Goal: Transaction & Acquisition: Purchase product/service

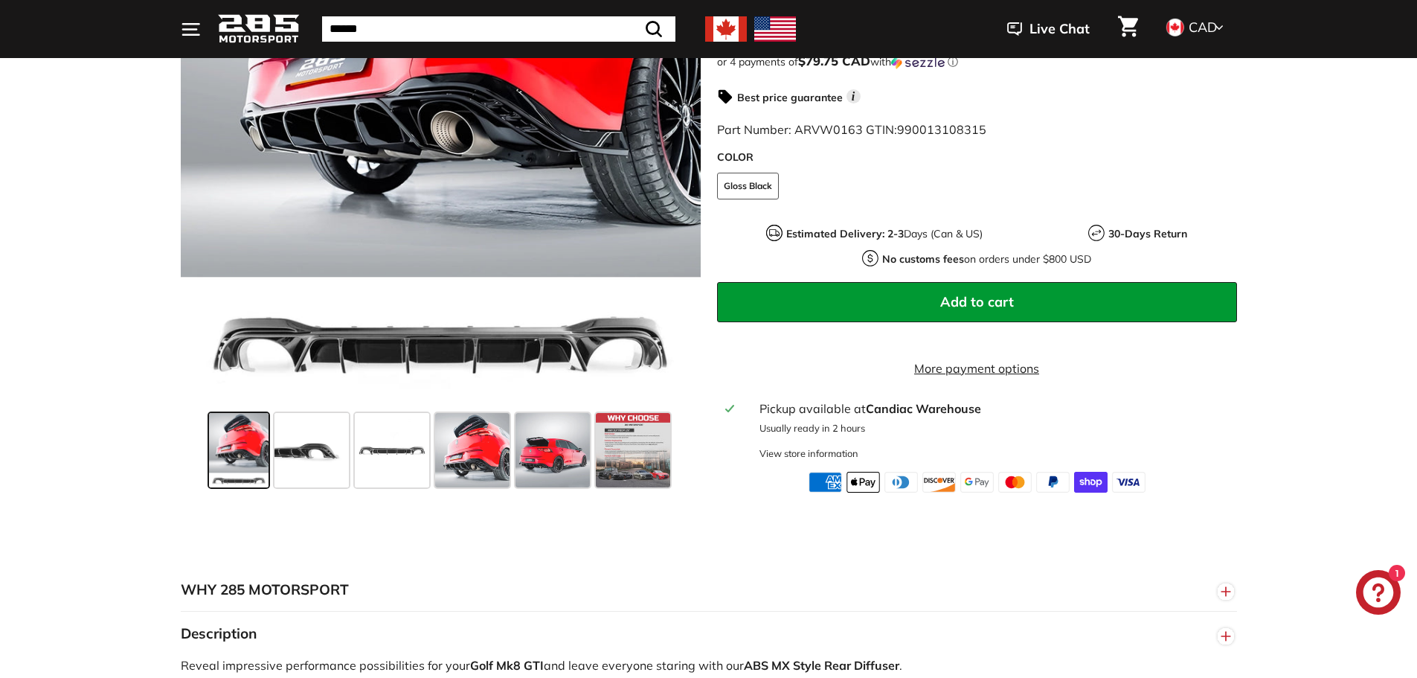
scroll to position [521, 0]
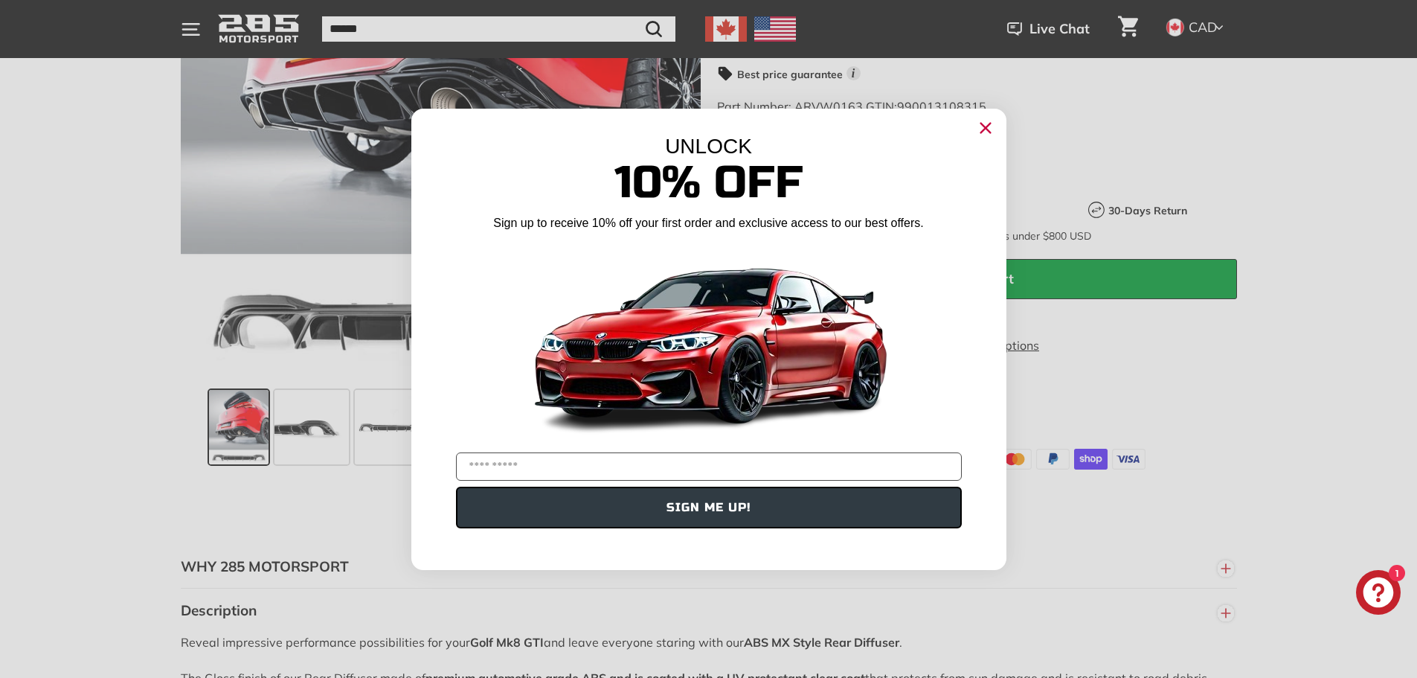
click at [992, 126] on circle "Close dialog" at bounding box center [985, 127] width 22 height 22
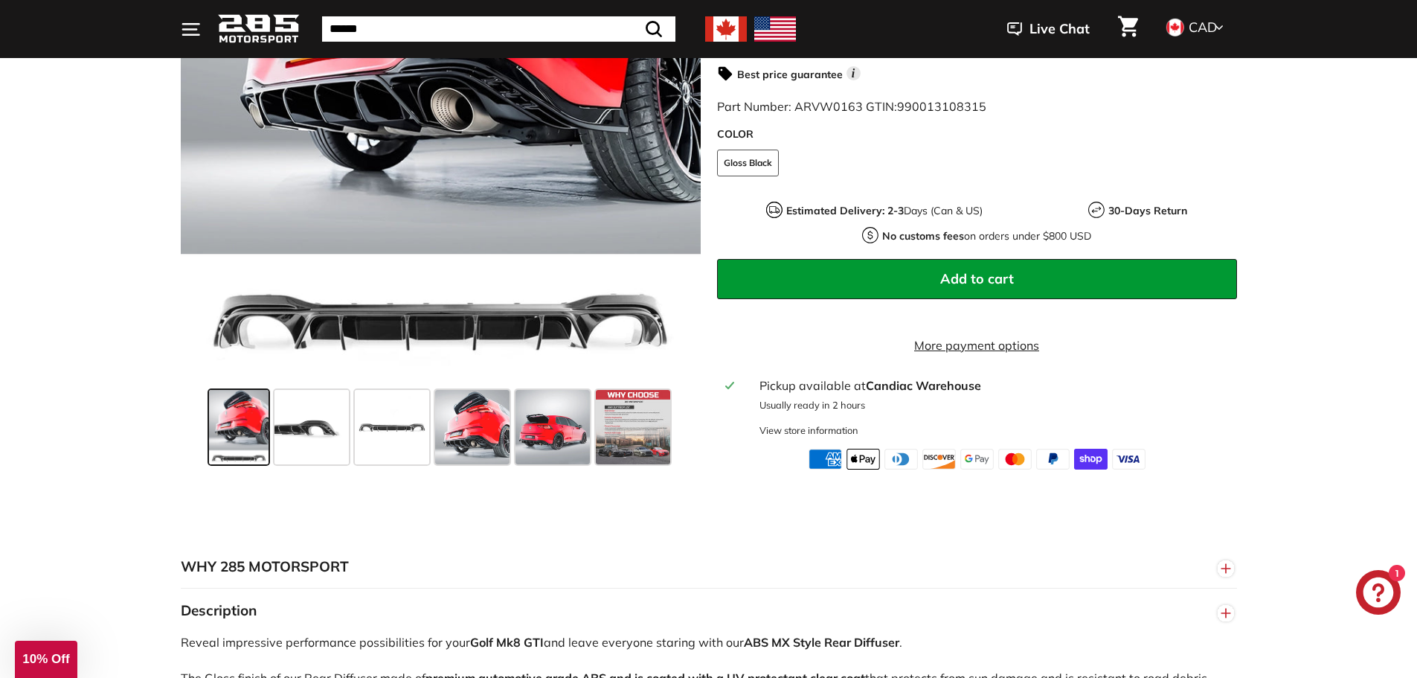
click at [244, 415] on span at bounding box center [239, 427] width 60 height 74
click at [646, 429] on span at bounding box center [633, 427] width 74 height 74
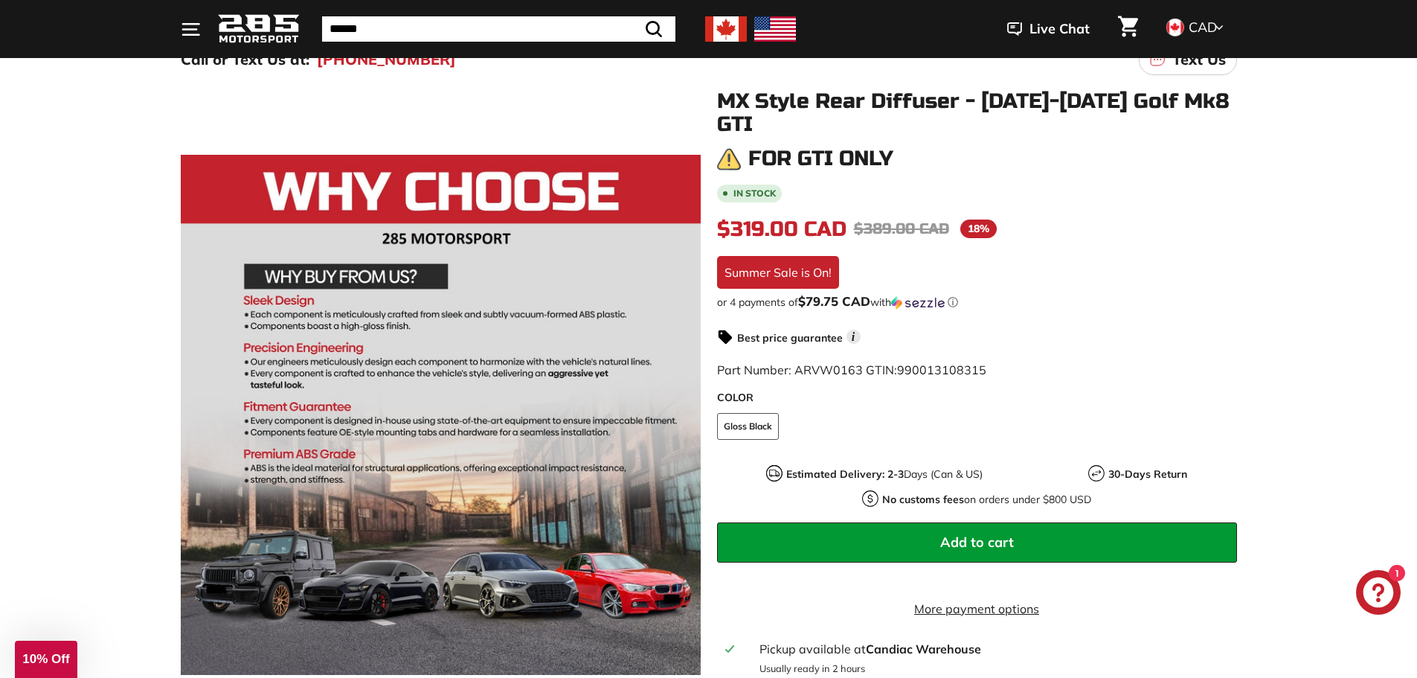
scroll to position [74, 0]
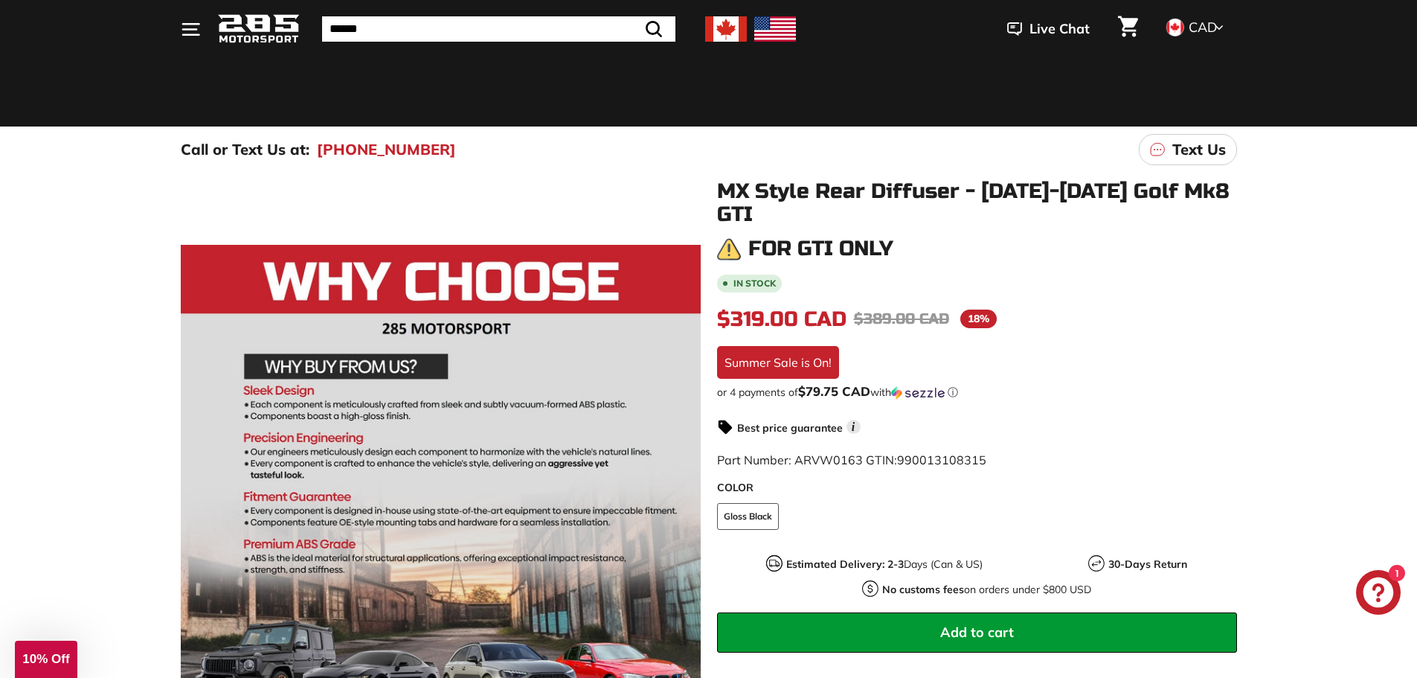
click at [1022, 612] on button "Add to cart" at bounding box center [977, 632] width 520 height 40
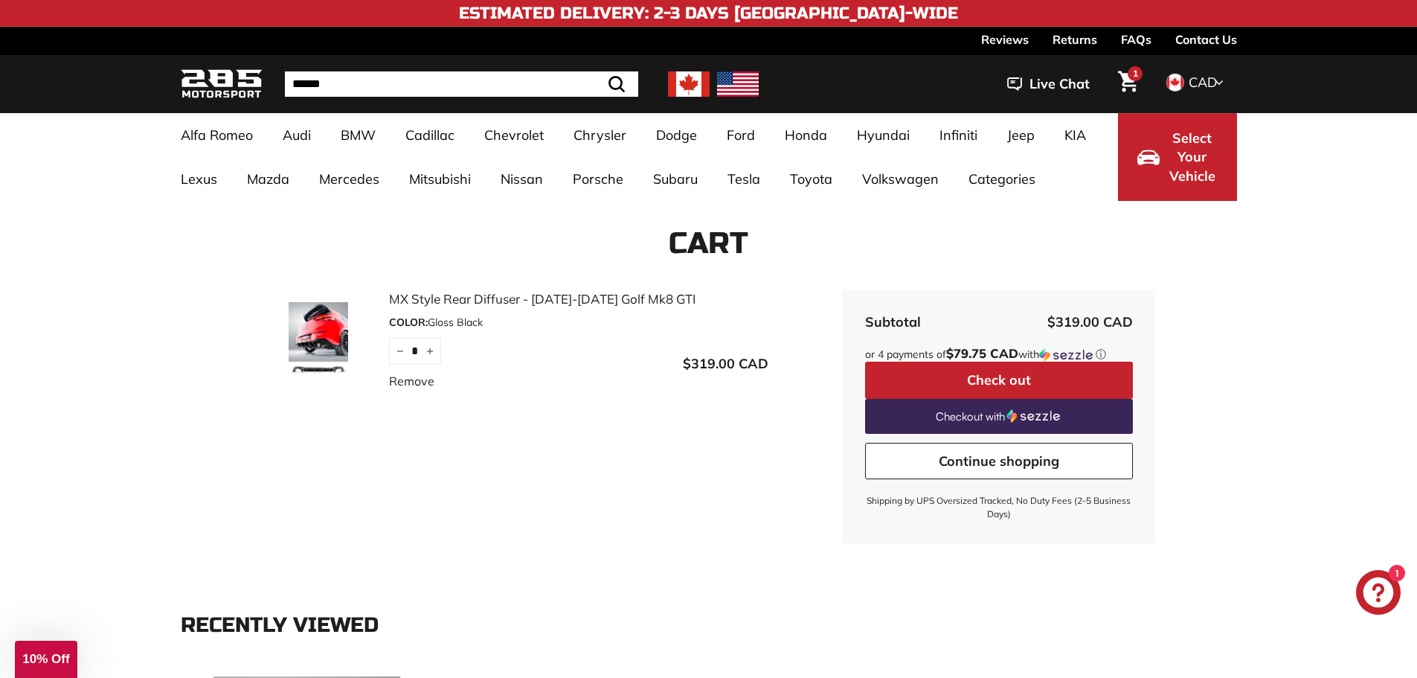
click at [407, 83] on input "Search" at bounding box center [461, 83] width 353 height 25
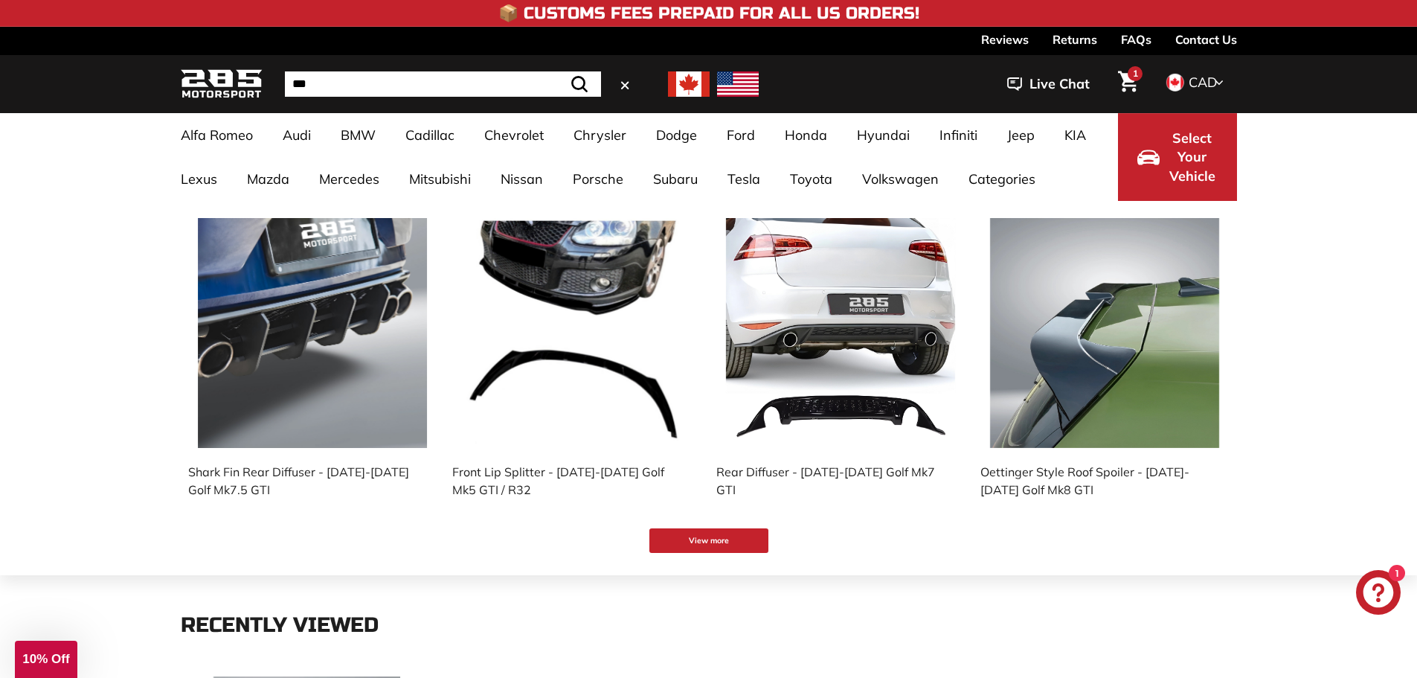
type input "***"
click at [558, 71] on button ".cls-1{fill:none;stroke:#000;stroke-miterlimit:10;stroke-width:2px} Search" at bounding box center [579, 83] width 43 height 25
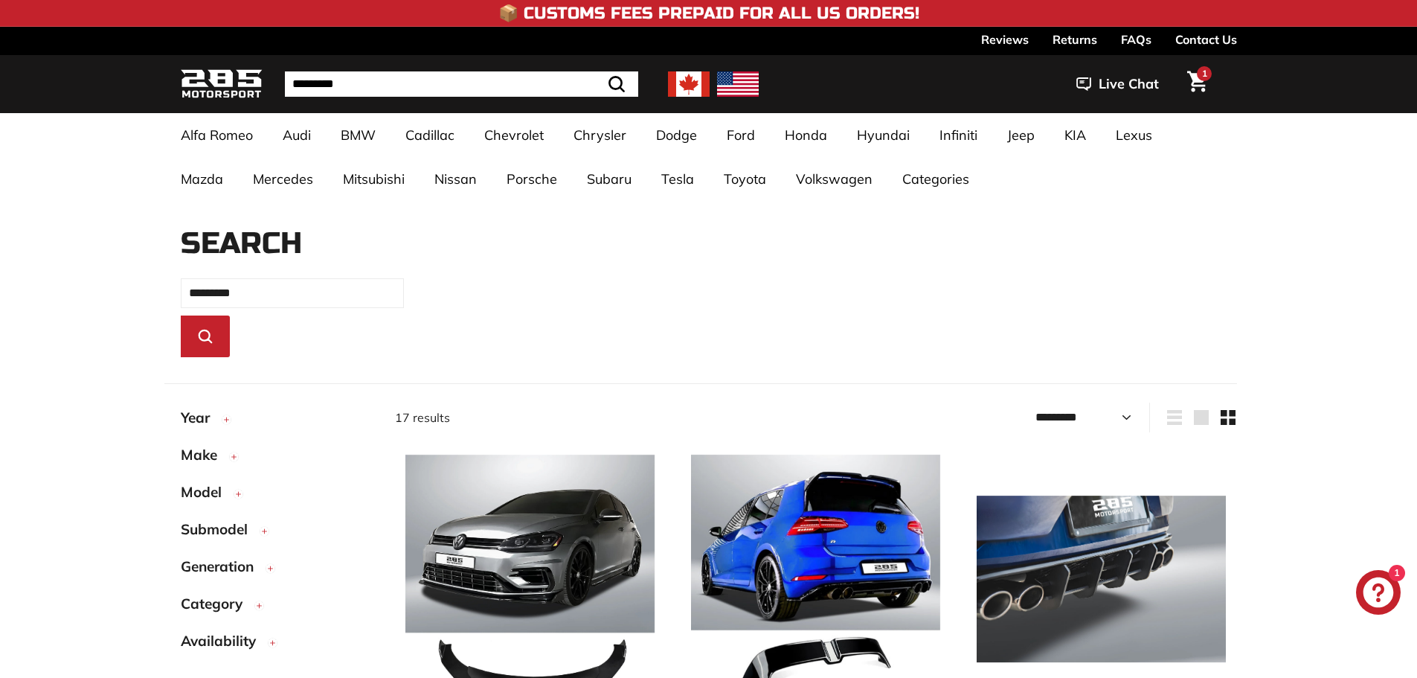
select select "*********"
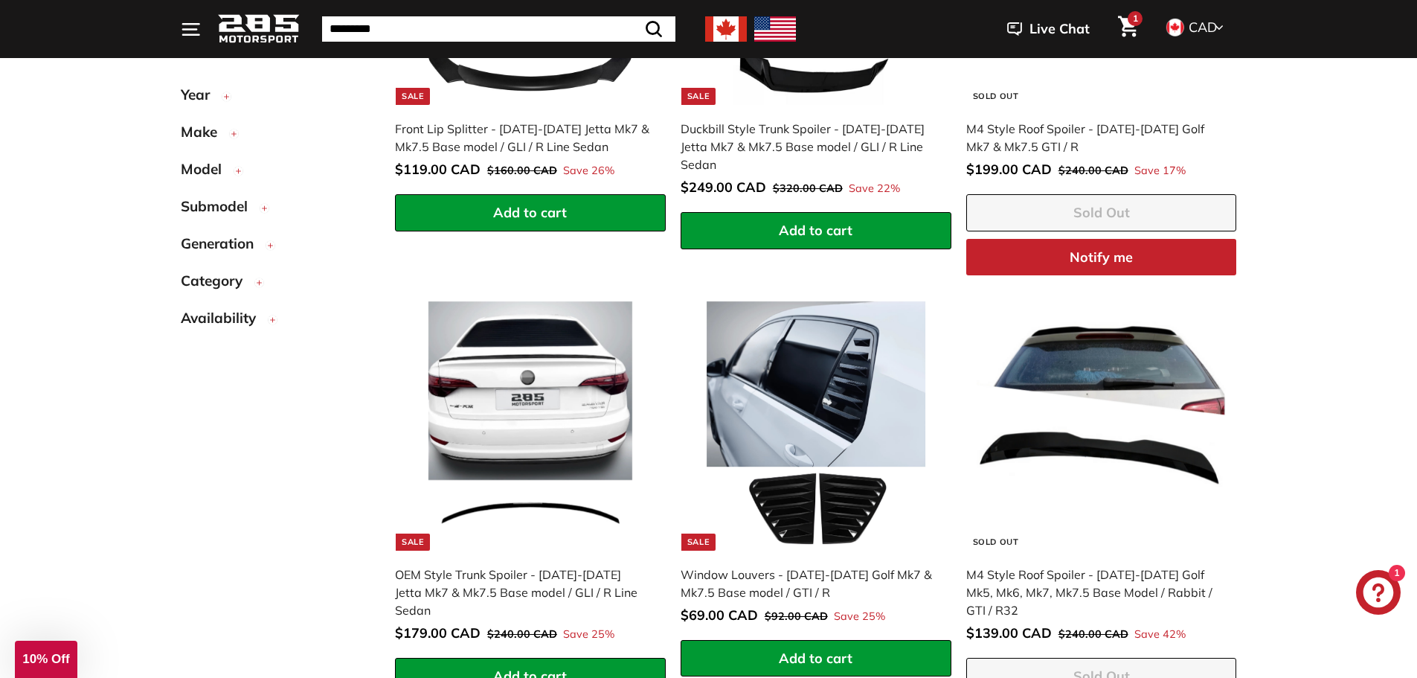
scroll to position [1147, 0]
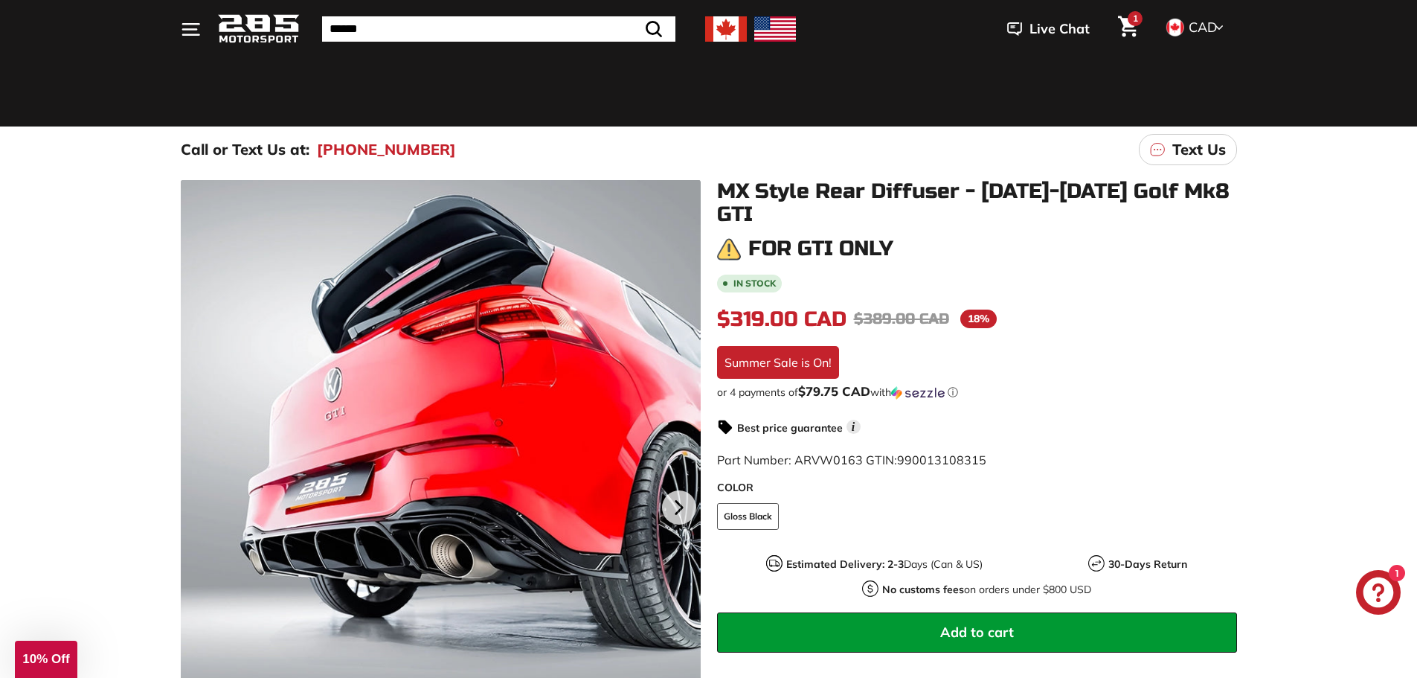
click at [124, 113] on div "Pause slideshow Play slideshow 📦 Customs Fees Prepaid for All US Orders! 📦 Cust…" at bounding box center [708, 421] width 1417 height 991
click at [90, 46] on div ". . . Site navigation . . . Site navigation 285 Motorsport Search Close .cls-1{…" at bounding box center [708, 29] width 1417 height 58
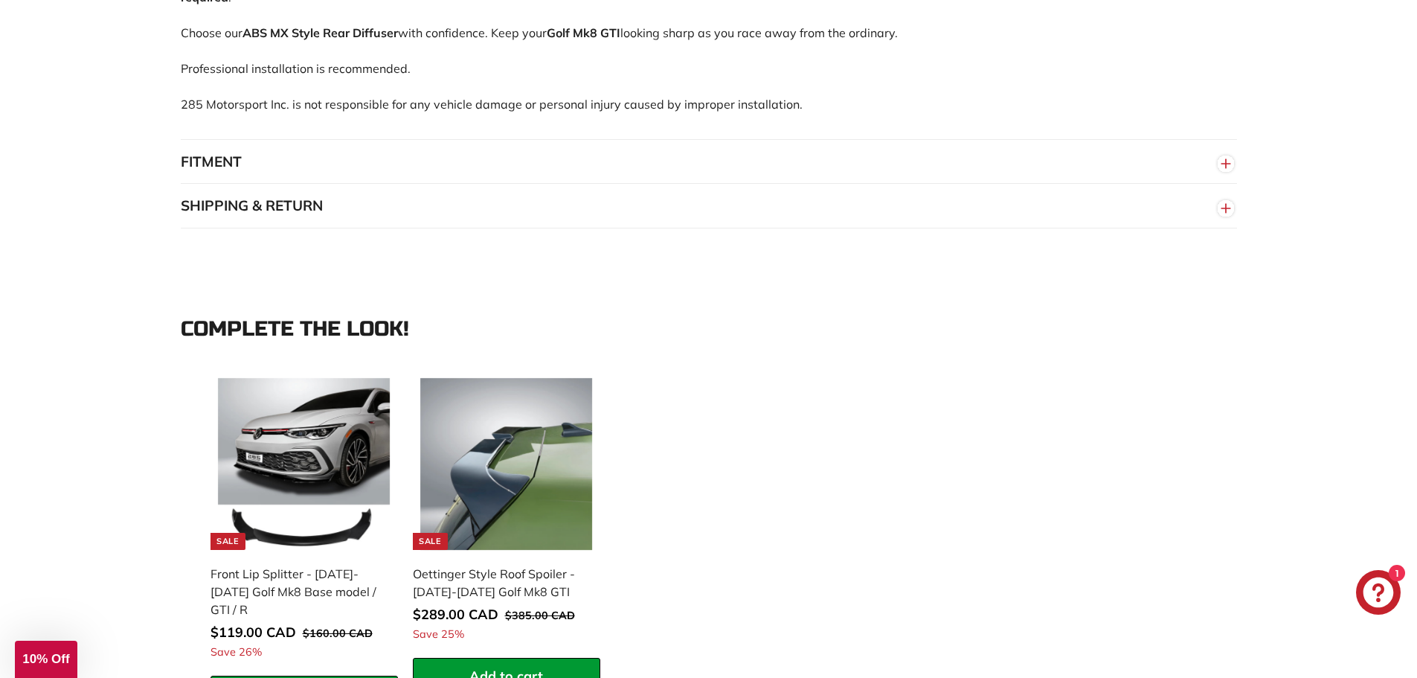
scroll to position [1339, 0]
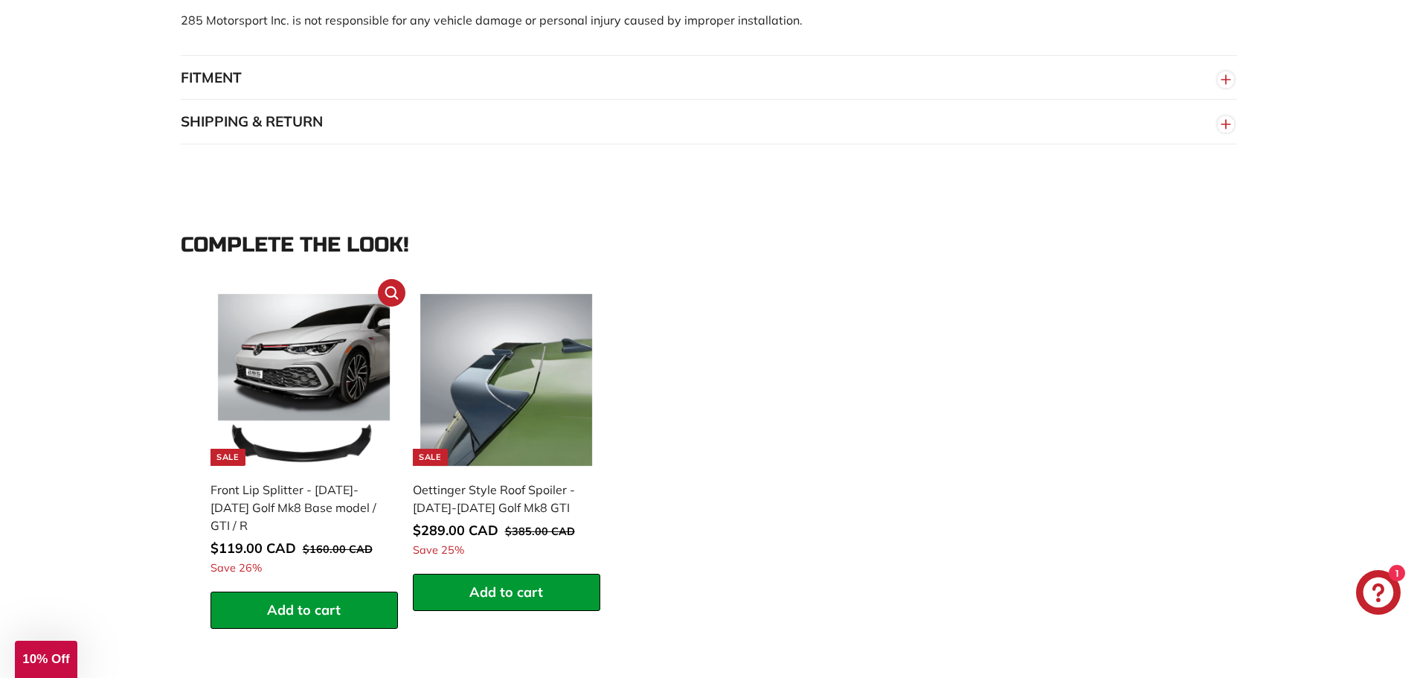
click at [368, 591] on button "Add to cart" at bounding box center [304, 609] width 187 height 37
click at [502, 586] on span "Add to cart" at bounding box center [506, 591] width 74 height 17
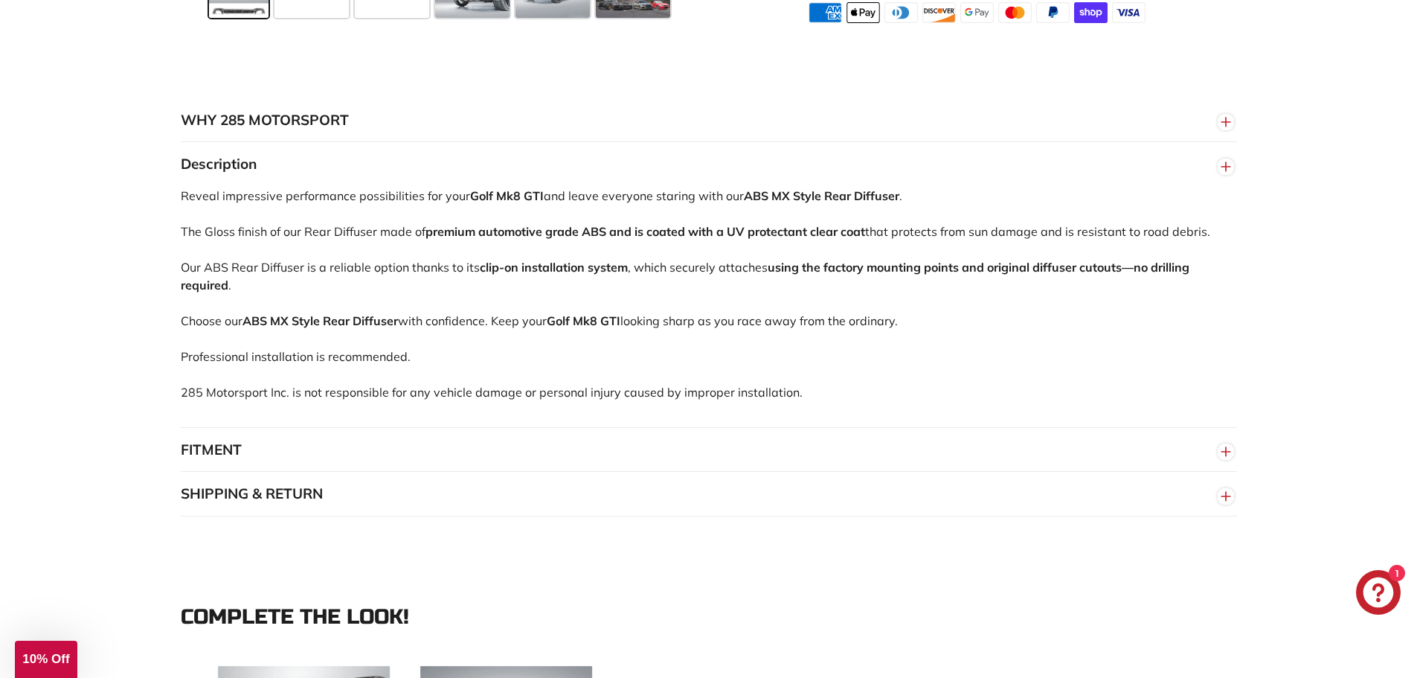
scroll to position [731, 0]
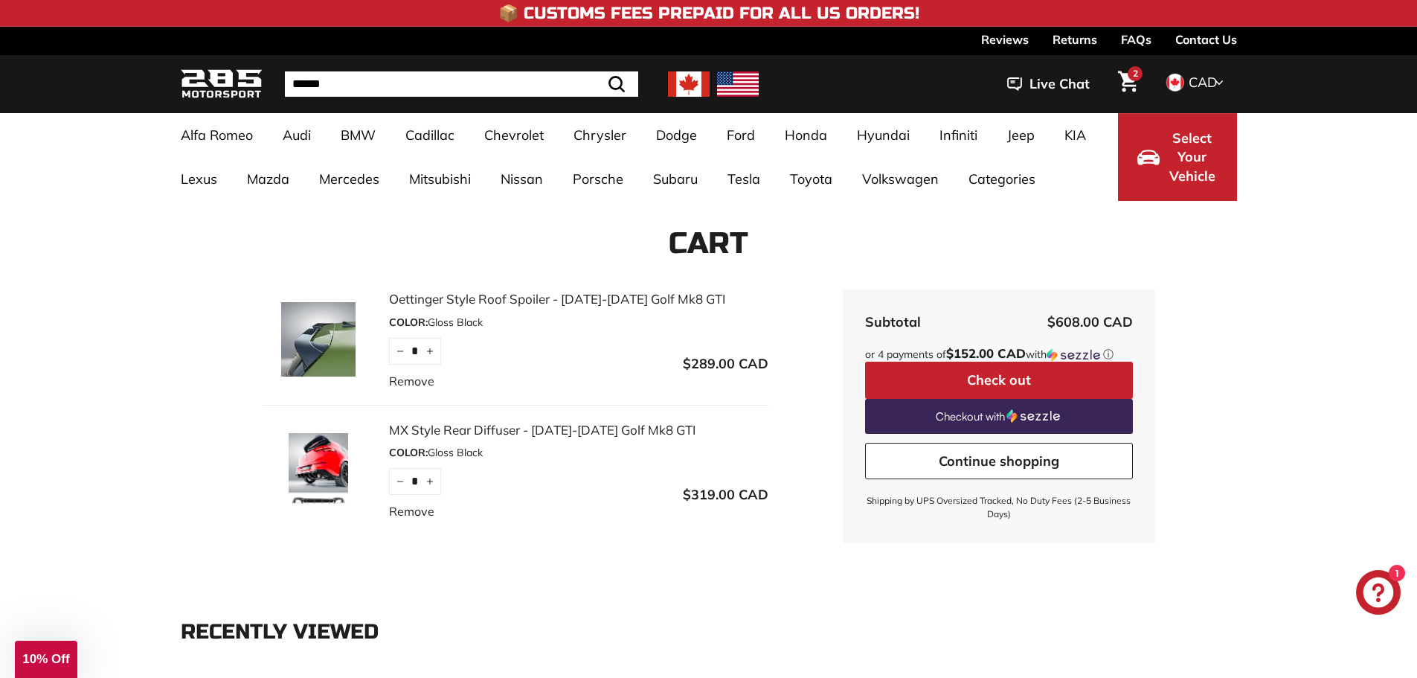
scroll to position [74, 0]
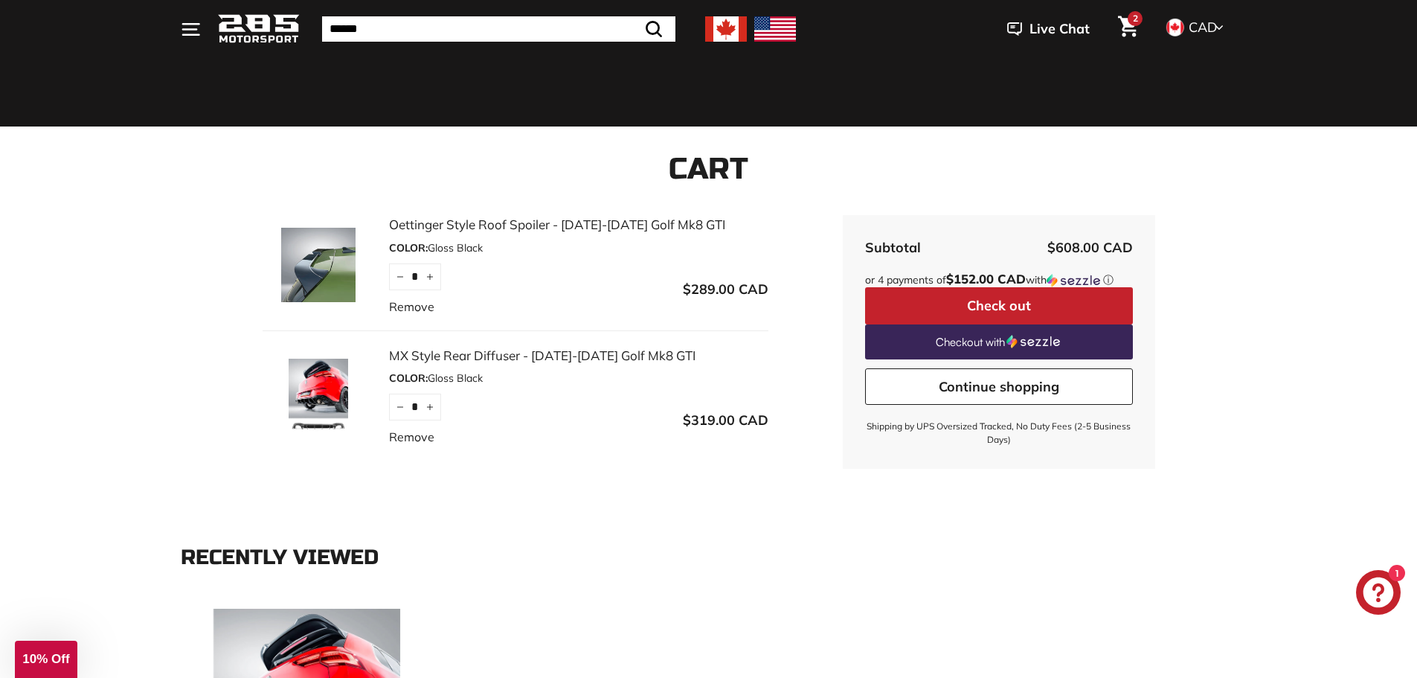
click at [326, 270] on img at bounding box center [319, 265] width 112 height 74
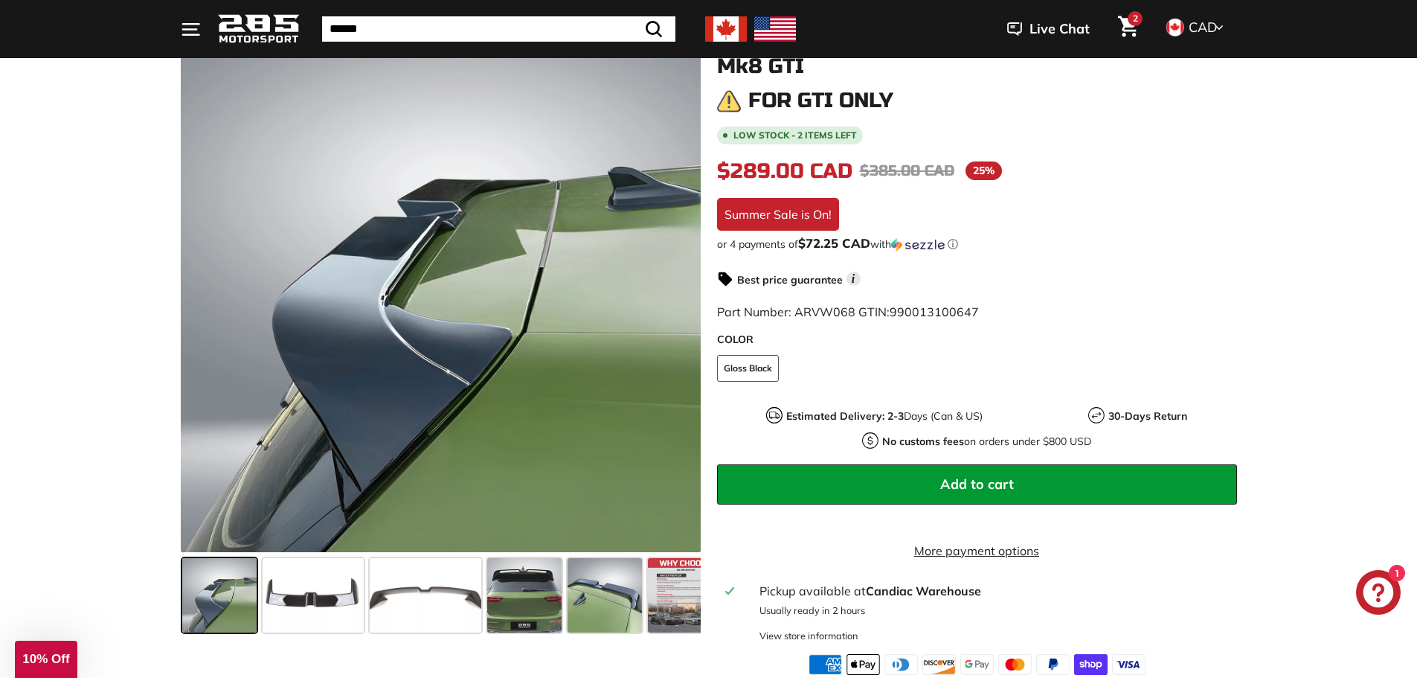
scroll to position [149, 0]
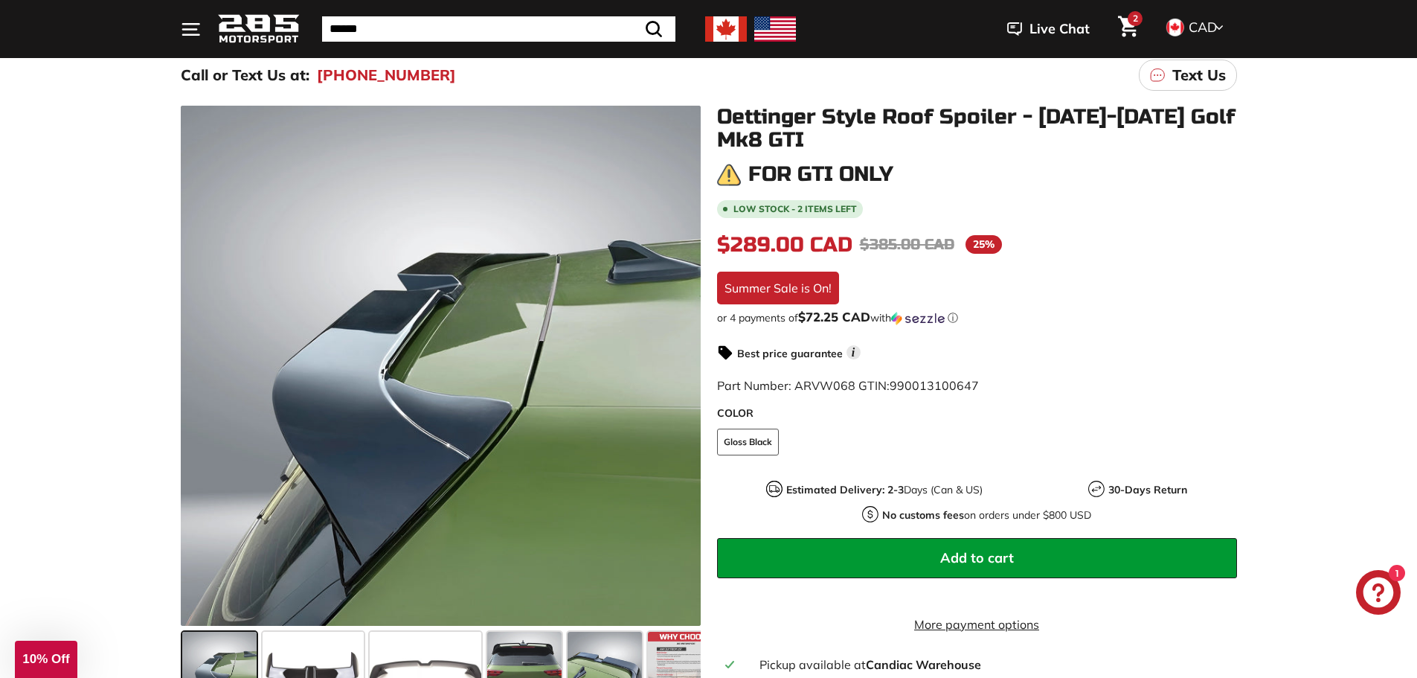
click at [74, 135] on div ".cls-1{fill:none;stroke:#000;stroke-miterlimit:10;stroke-width:2px} .cls-1{fill…" at bounding box center [708, 423] width 1417 height 650
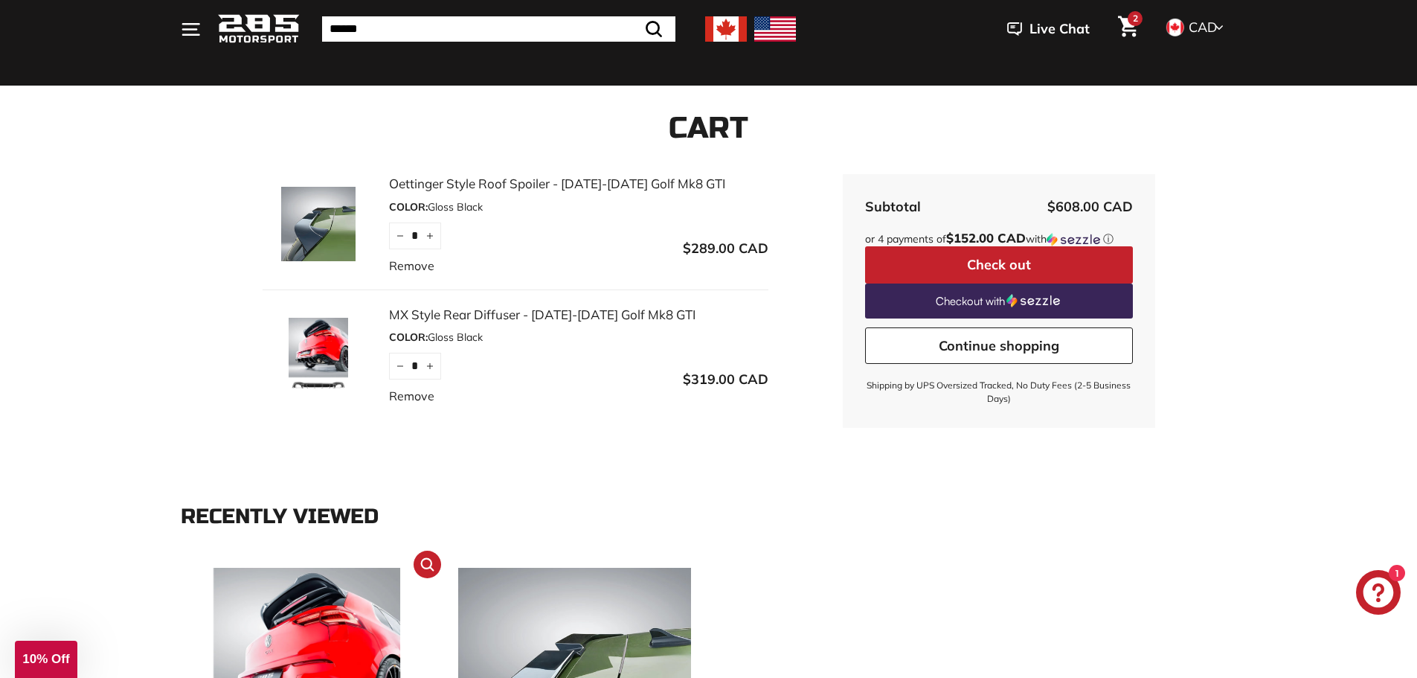
scroll to position [74, 0]
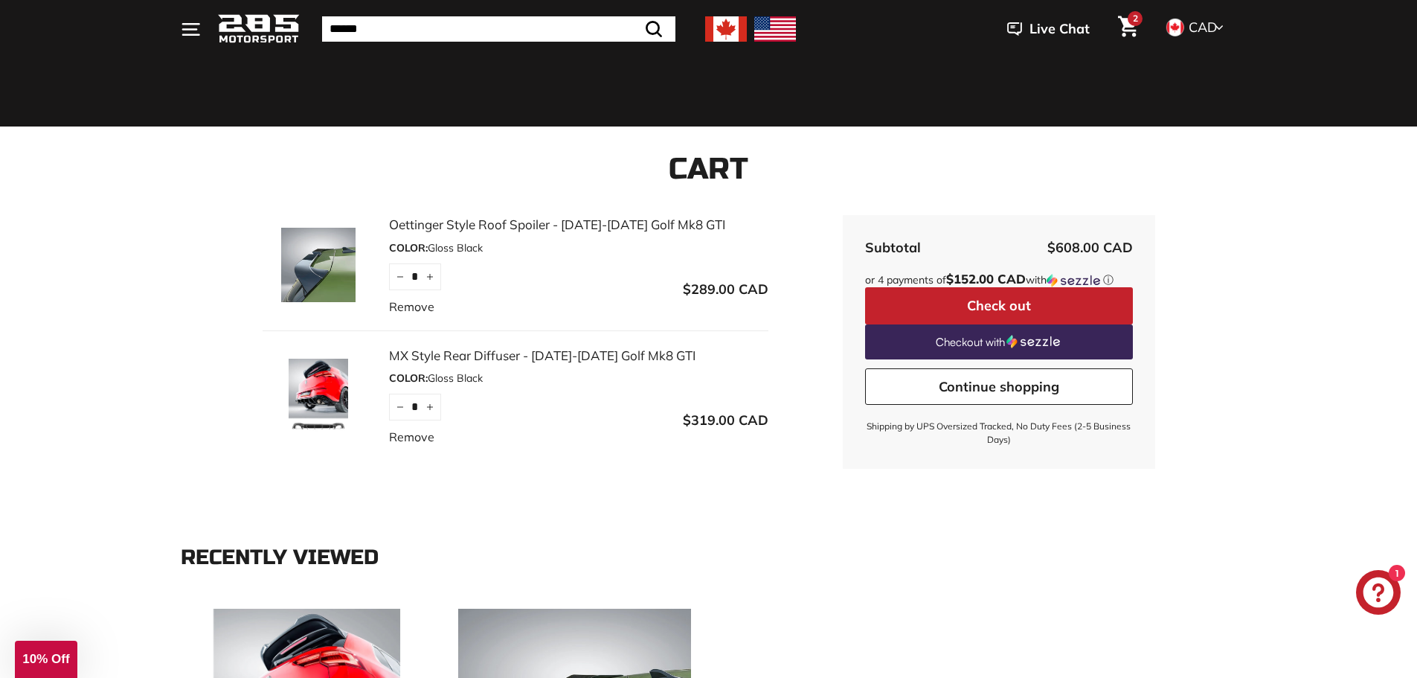
click at [257, 19] on img at bounding box center [259, 29] width 82 height 35
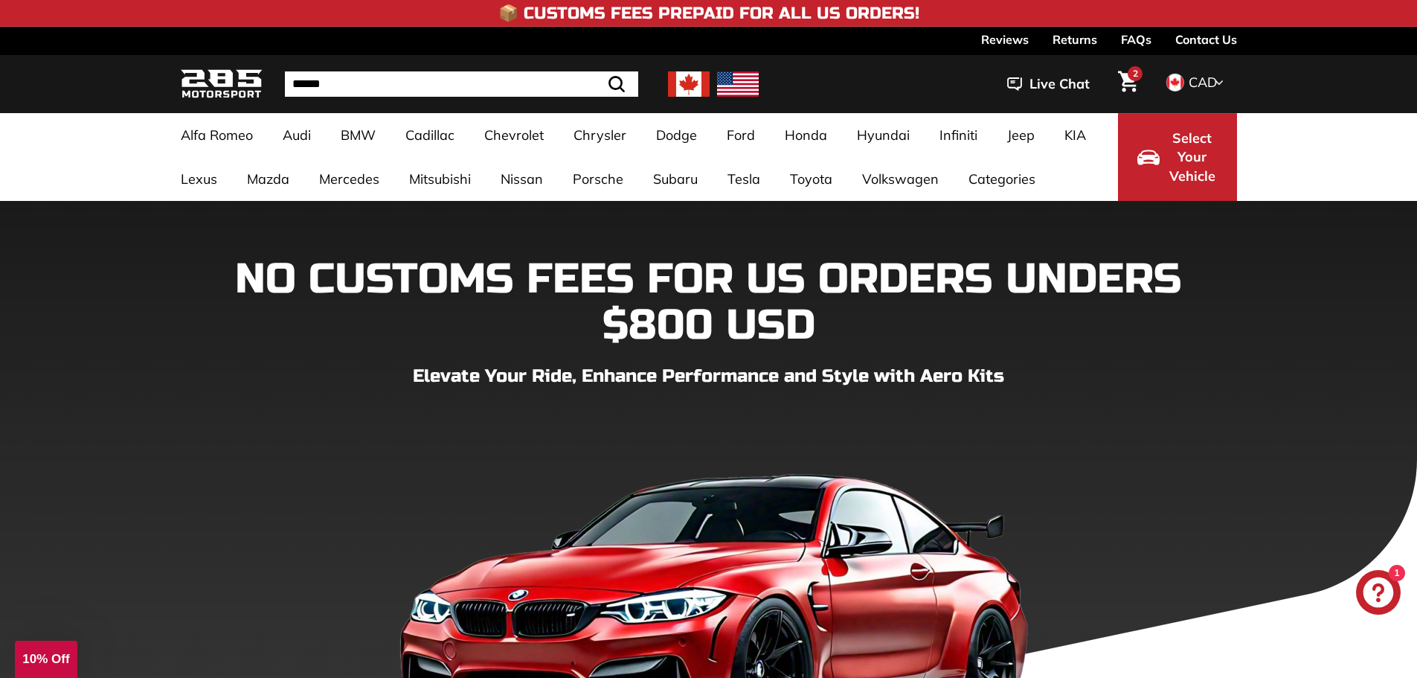
click at [683, 83] on img at bounding box center [689, 83] width 42 height 25
click at [1205, 169] on span "Select Your Vehicle" at bounding box center [1192, 157] width 51 height 57
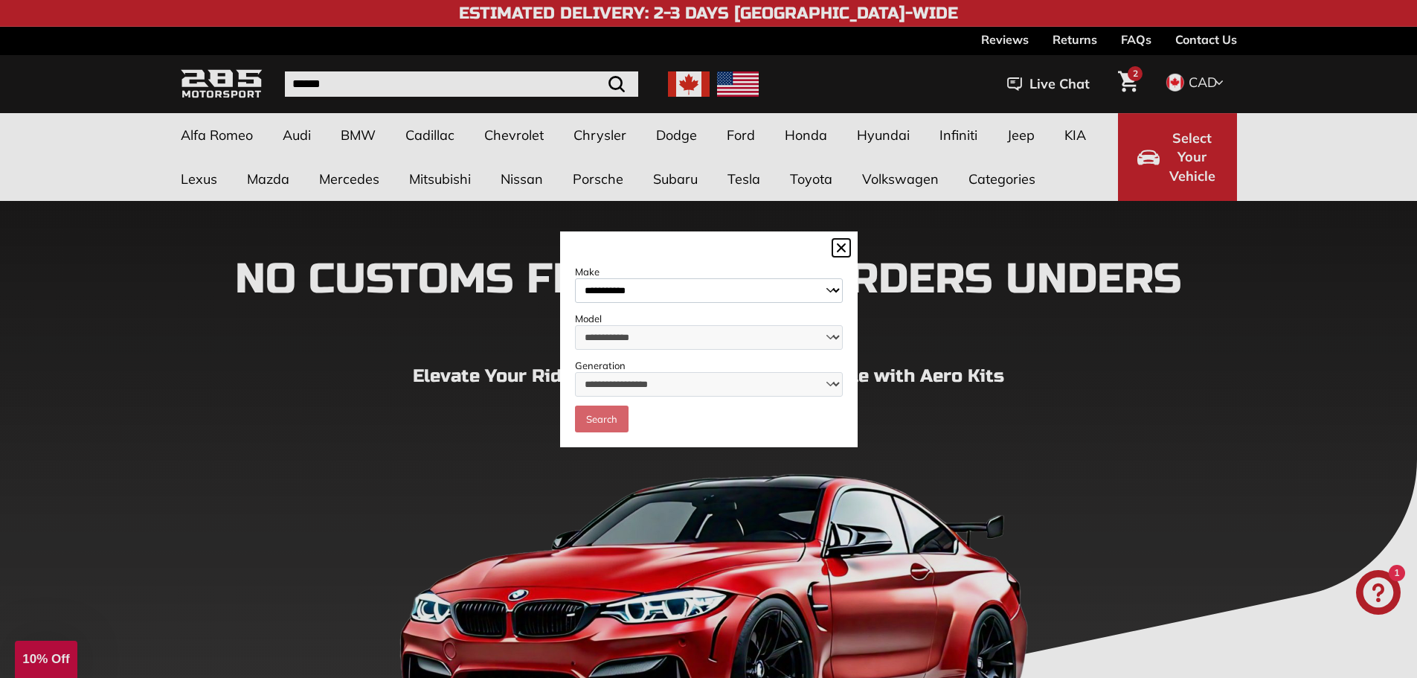
click at [652, 287] on select "**********" at bounding box center [709, 290] width 268 height 25
select select "**********"
click at [575, 278] on select "**********" at bounding box center [709, 290] width 268 height 25
click at [661, 335] on select "**********" at bounding box center [709, 337] width 268 height 25
select select "****"
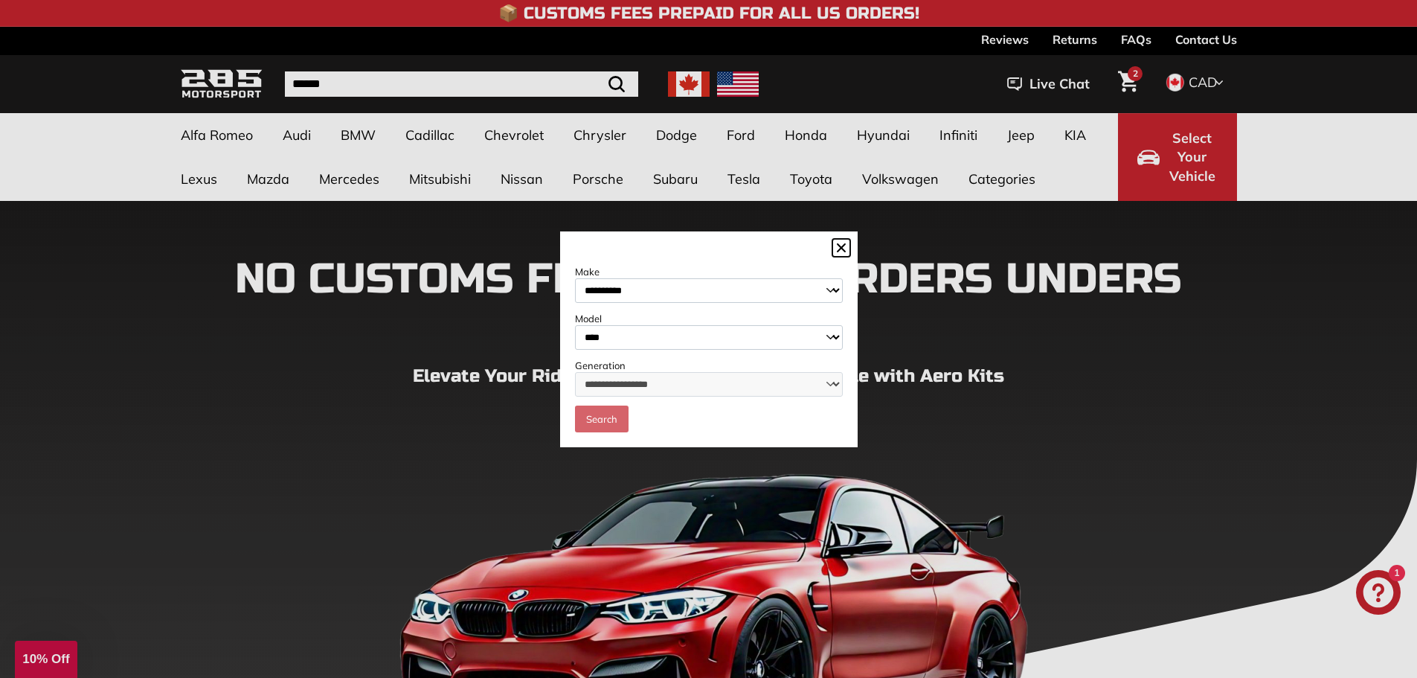
click at [575, 325] on select "**********" at bounding box center [709, 337] width 268 height 25
click at [652, 375] on select "**********" at bounding box center [709, 384] width 268 height 25
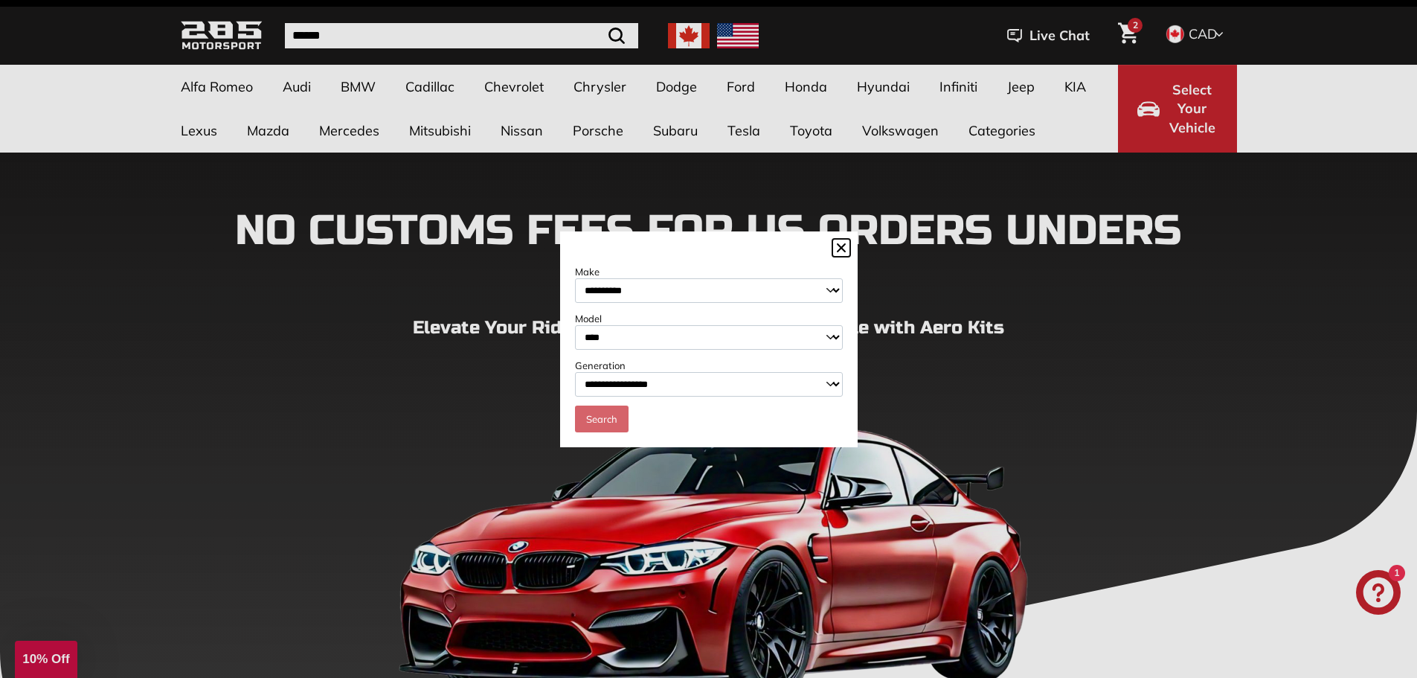
scroll to position [74, 0]
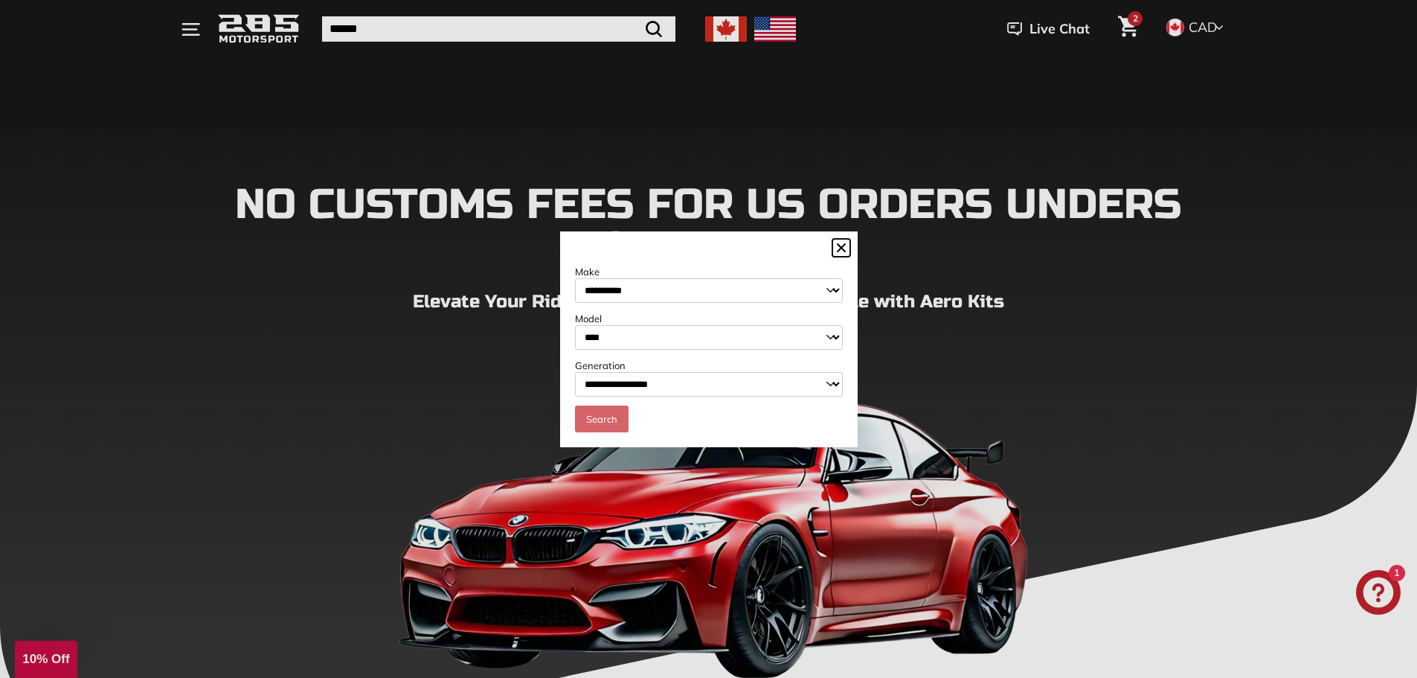
drag, startPoint x: 679, startPoint y: 381, endPoint x: 677, endPoint y: 396, distance: 15.0
click at [679, 381] on select "**********" at bounding box center [709, 384] width 268 height 25
select select "**********"
click at [575, 373] on select "**********" at bounding box center [709, 384] width 268 height 25
click at [611, 411] on link "Search" at bounding box center [602, 418] width 54 height 27
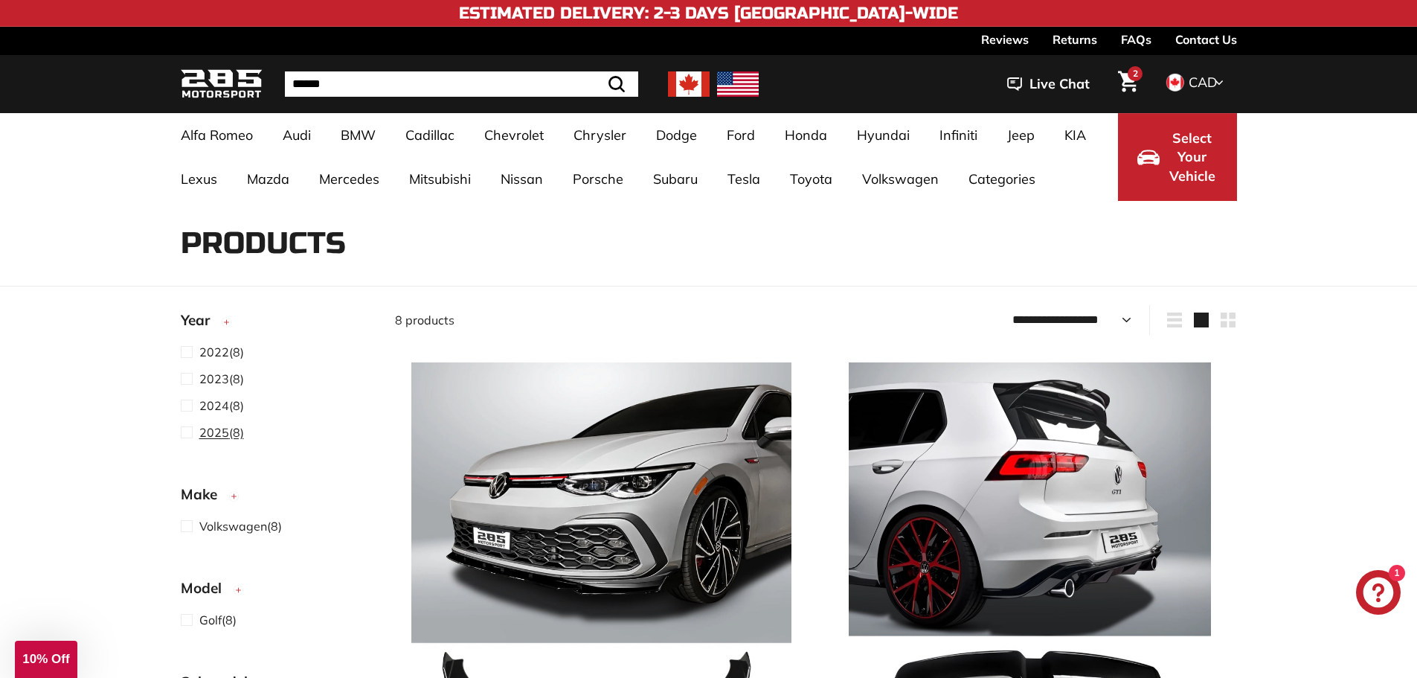
click at [185, 432] on span at bounding box center [190, 432] width 19 height 18
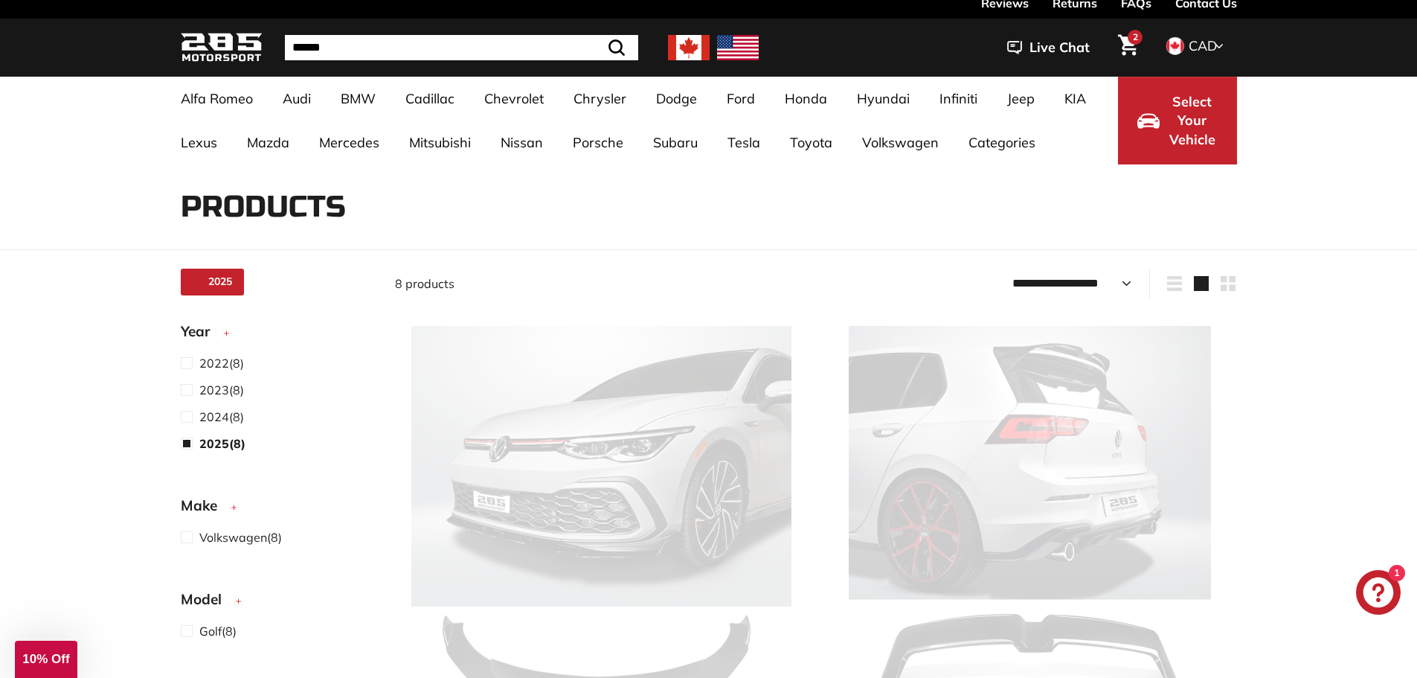
scroll to position [39, 0]
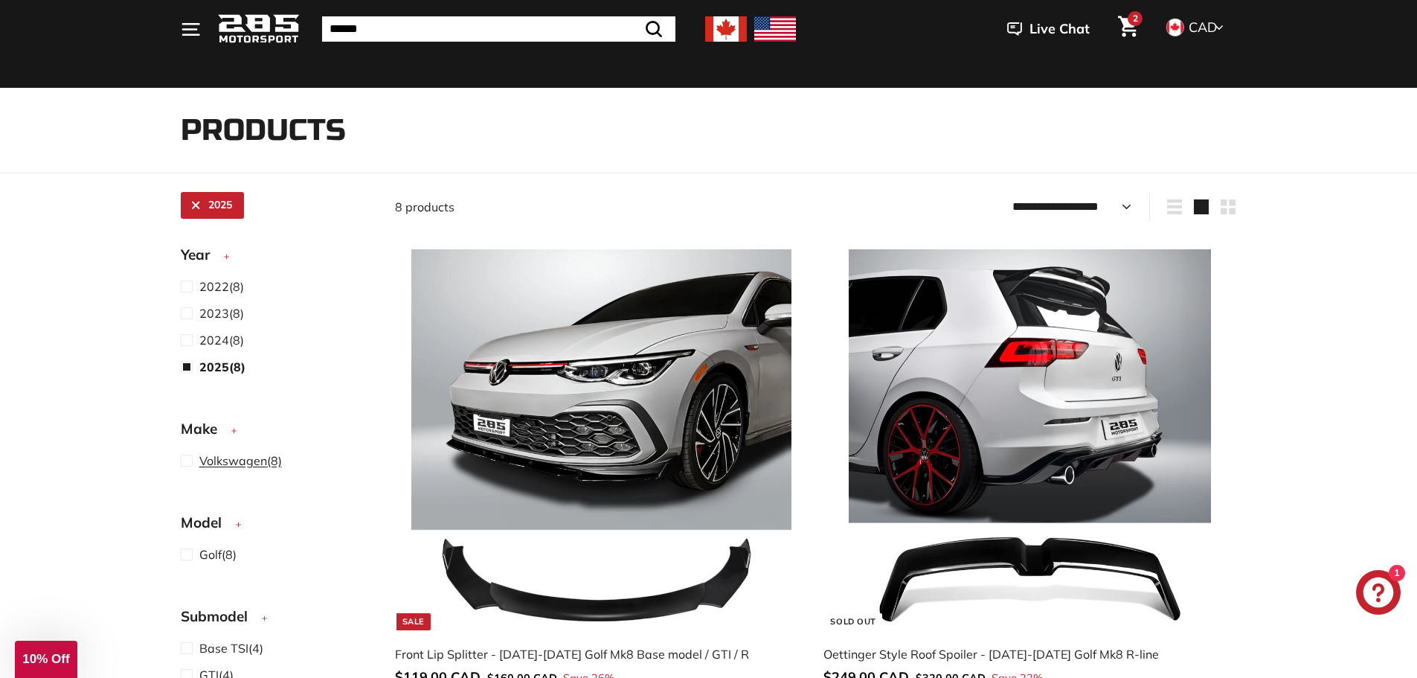
click at [183, 456] on span at bounding box center [190, 461] width 19 height 18
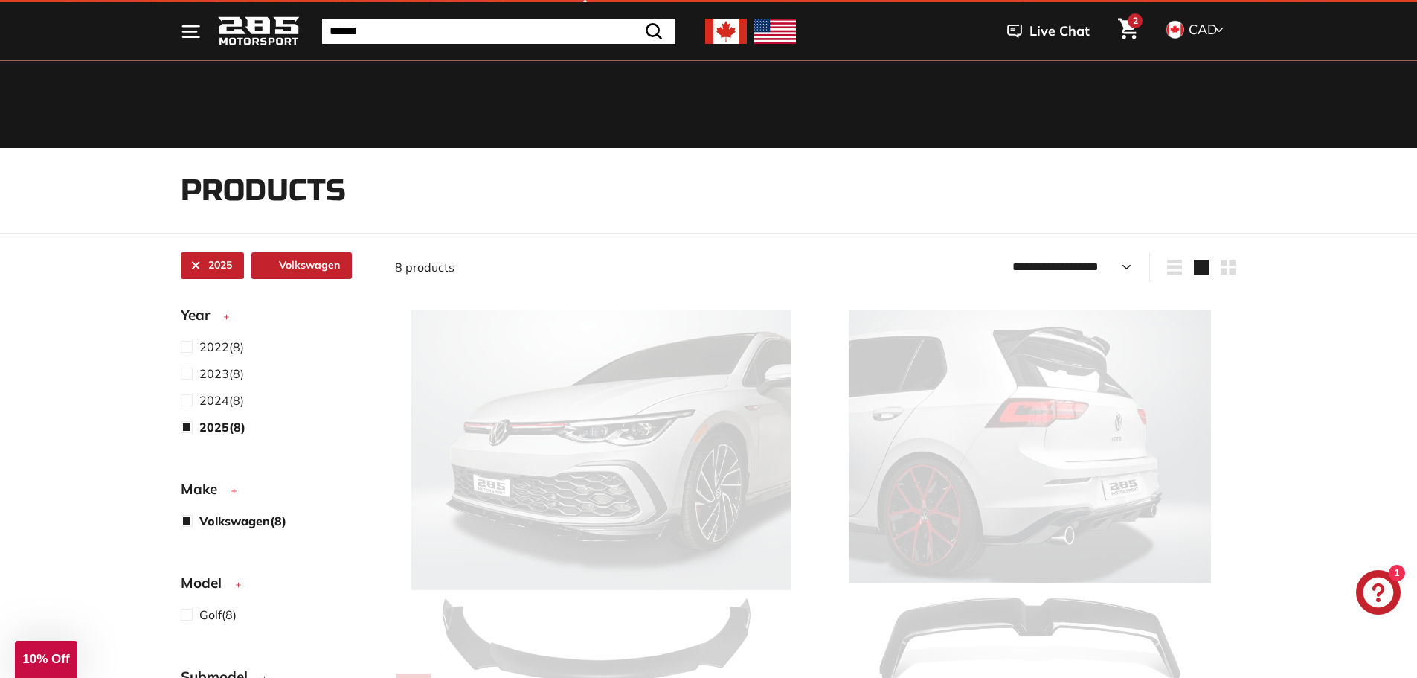
scroll to position [39, 0]
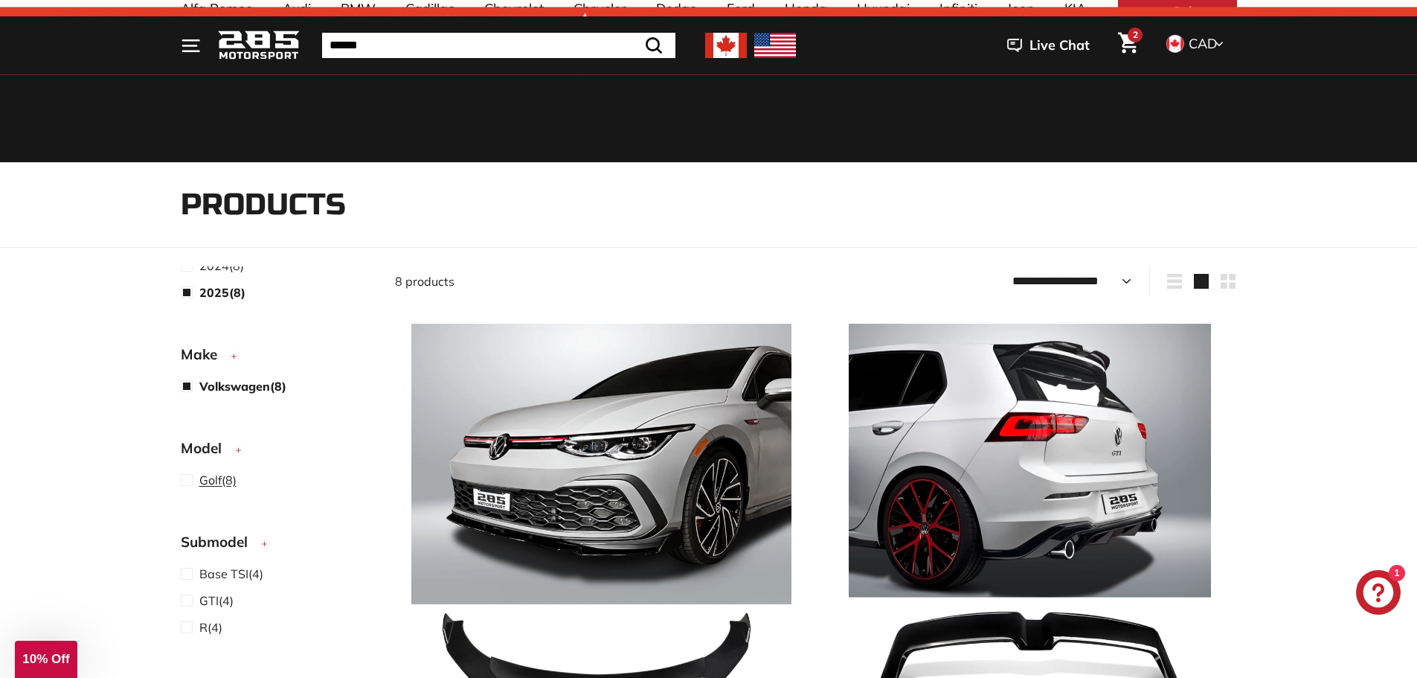
click at [205, 481] on span "Golf" at bounding box center [210, 479] width 22 height 15
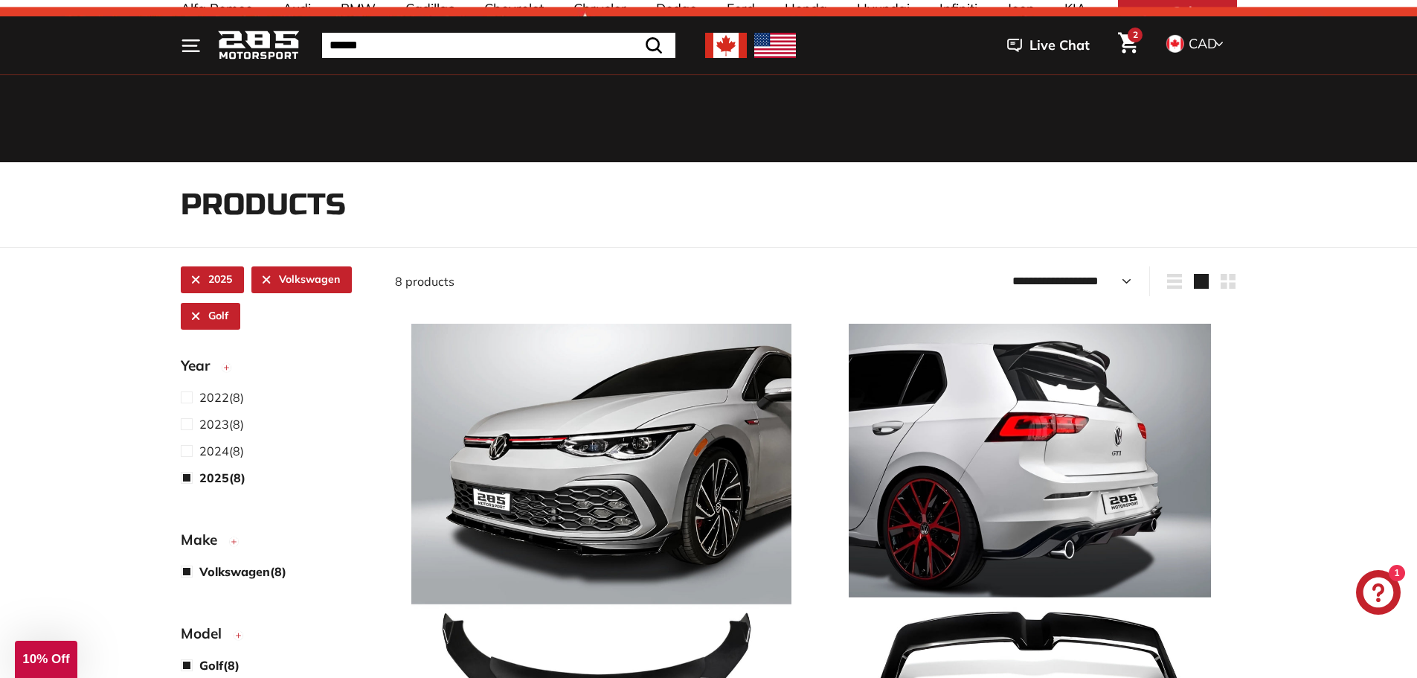
scroll to position [223, 0]
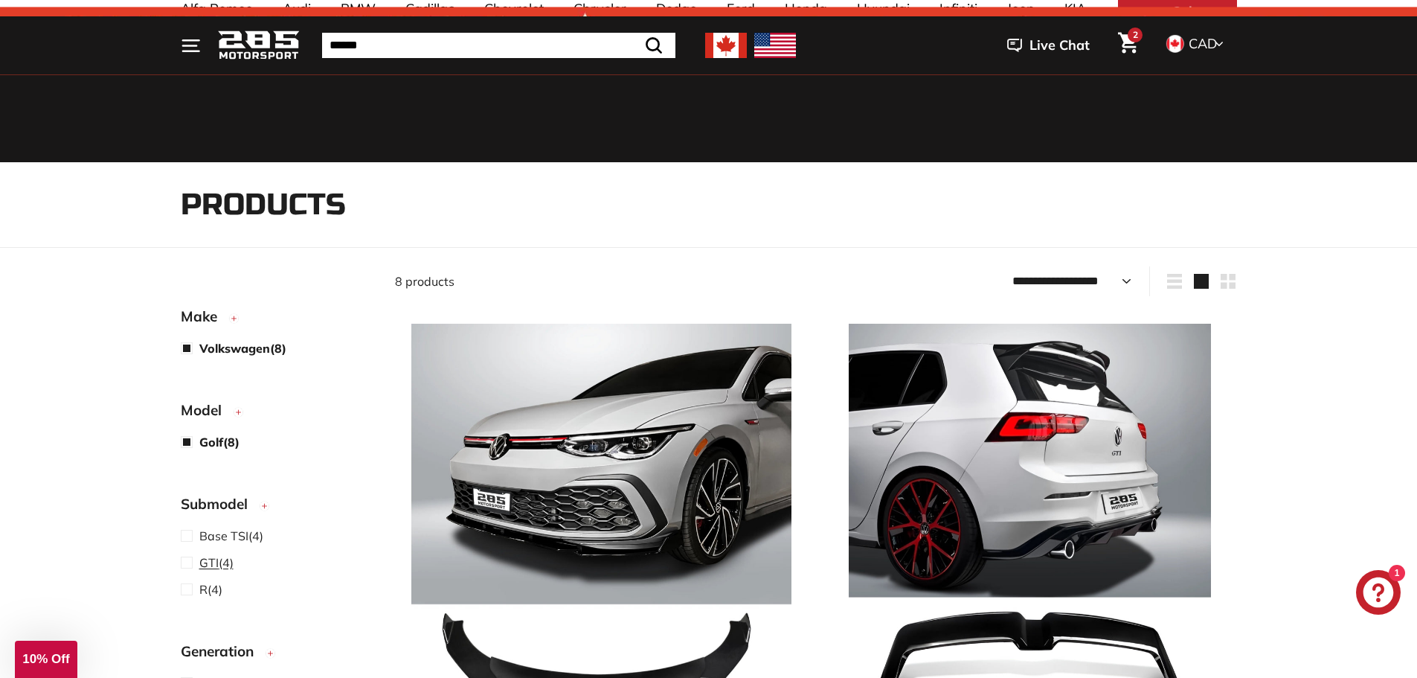
click at [194, 567] on span at bounding box center [190, 563] width 19 height 18
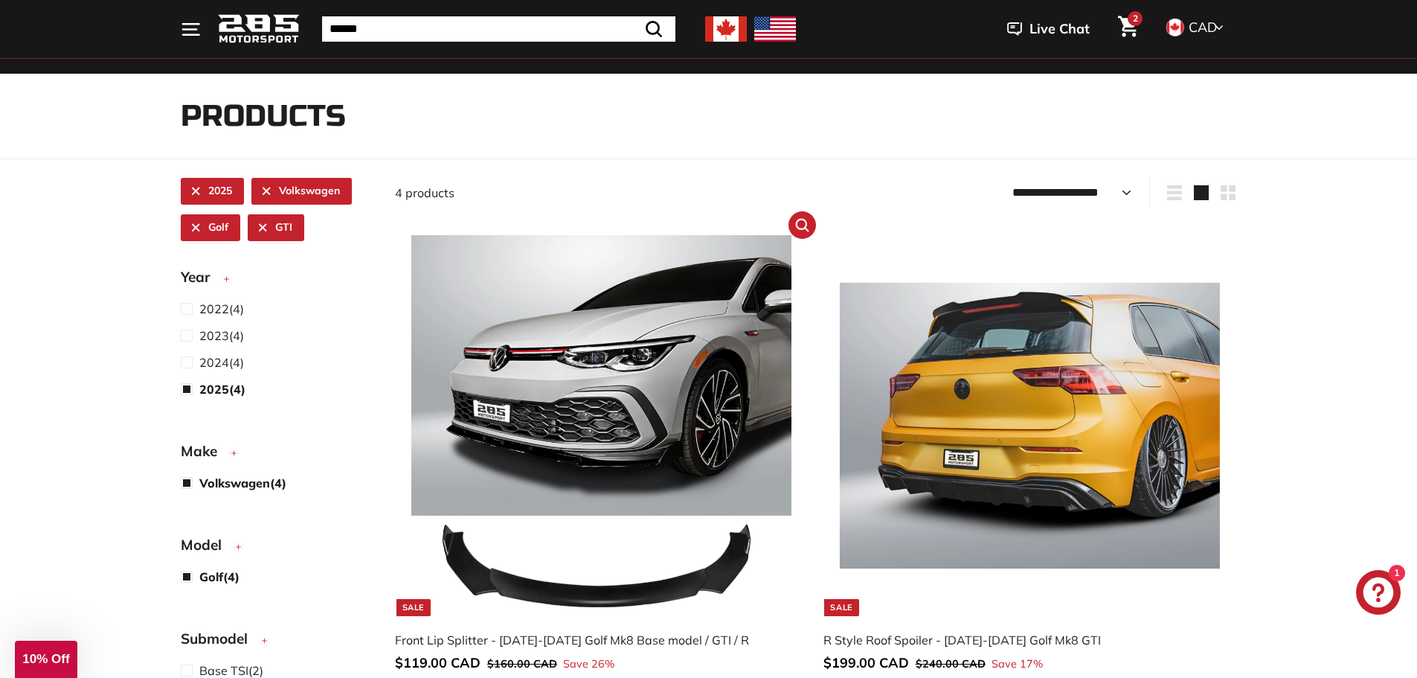
scroll to position [262, 0]
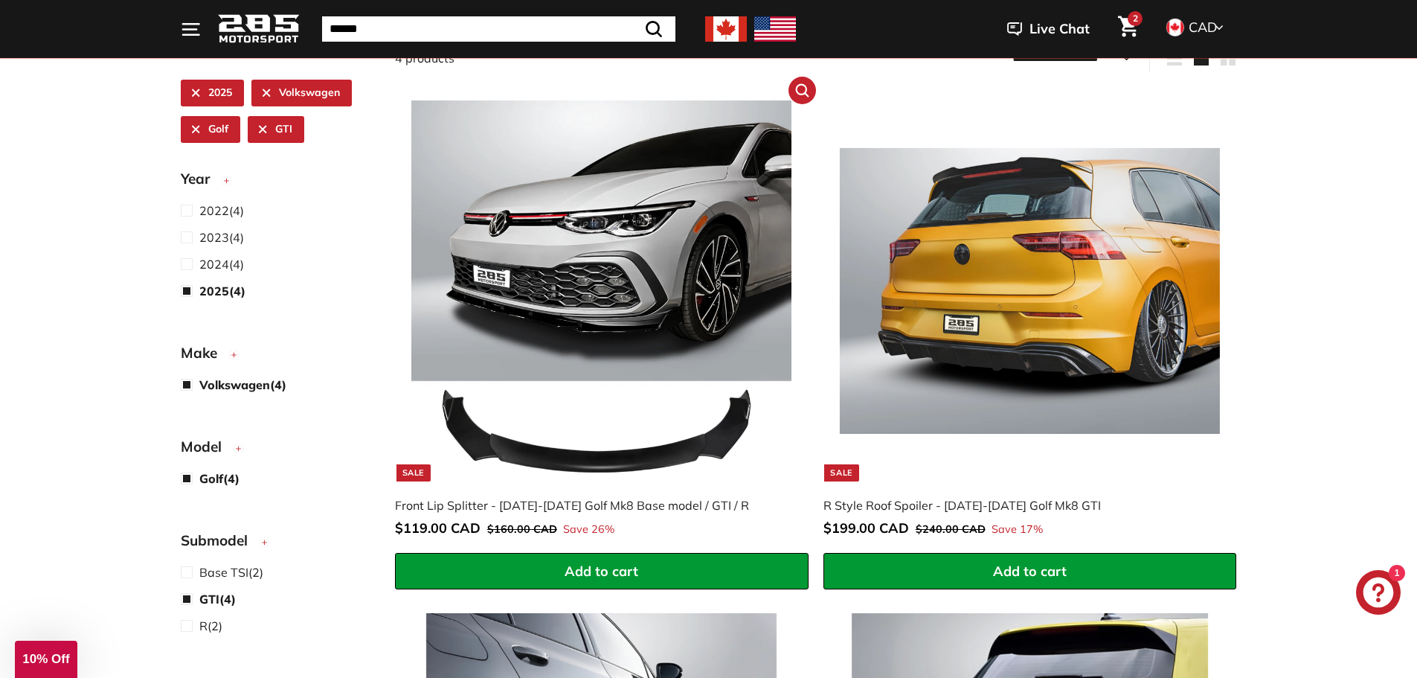
click at [664, 294] on img at bounding box center [601, 290] width 380 height 380
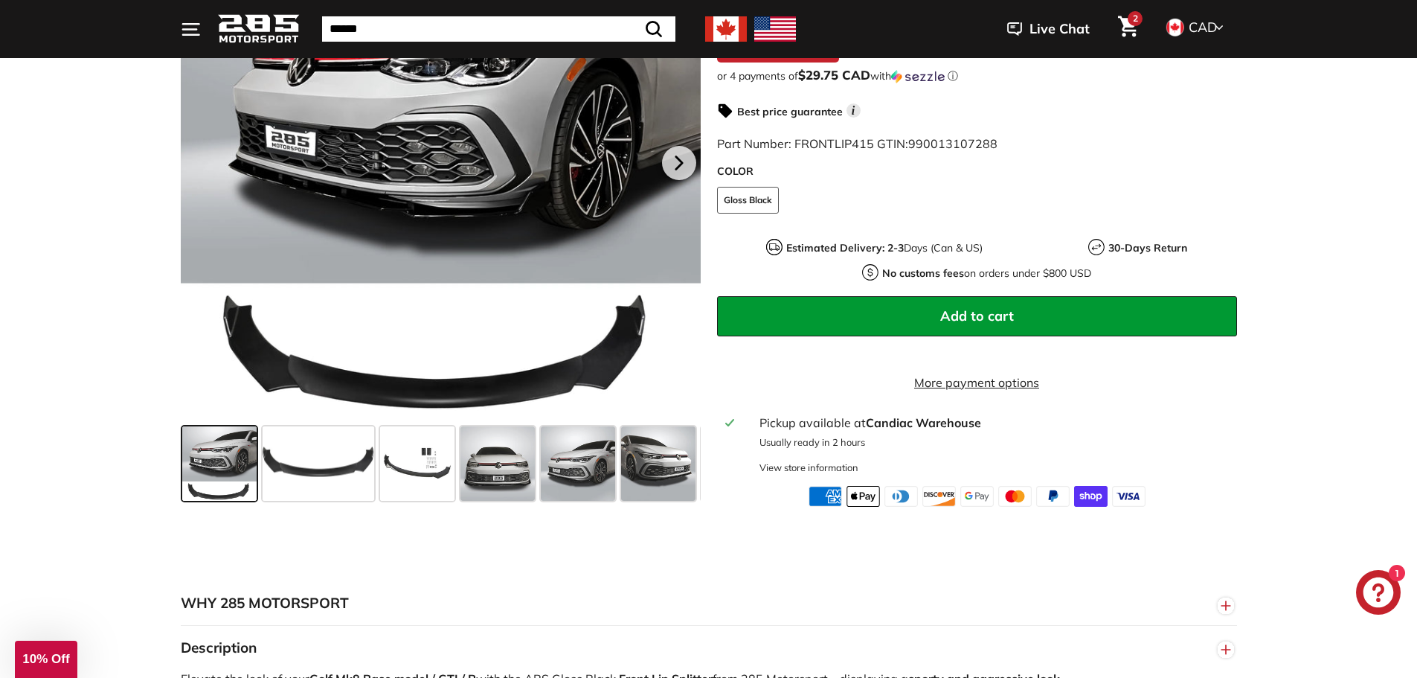
scroll to position [255, 0]
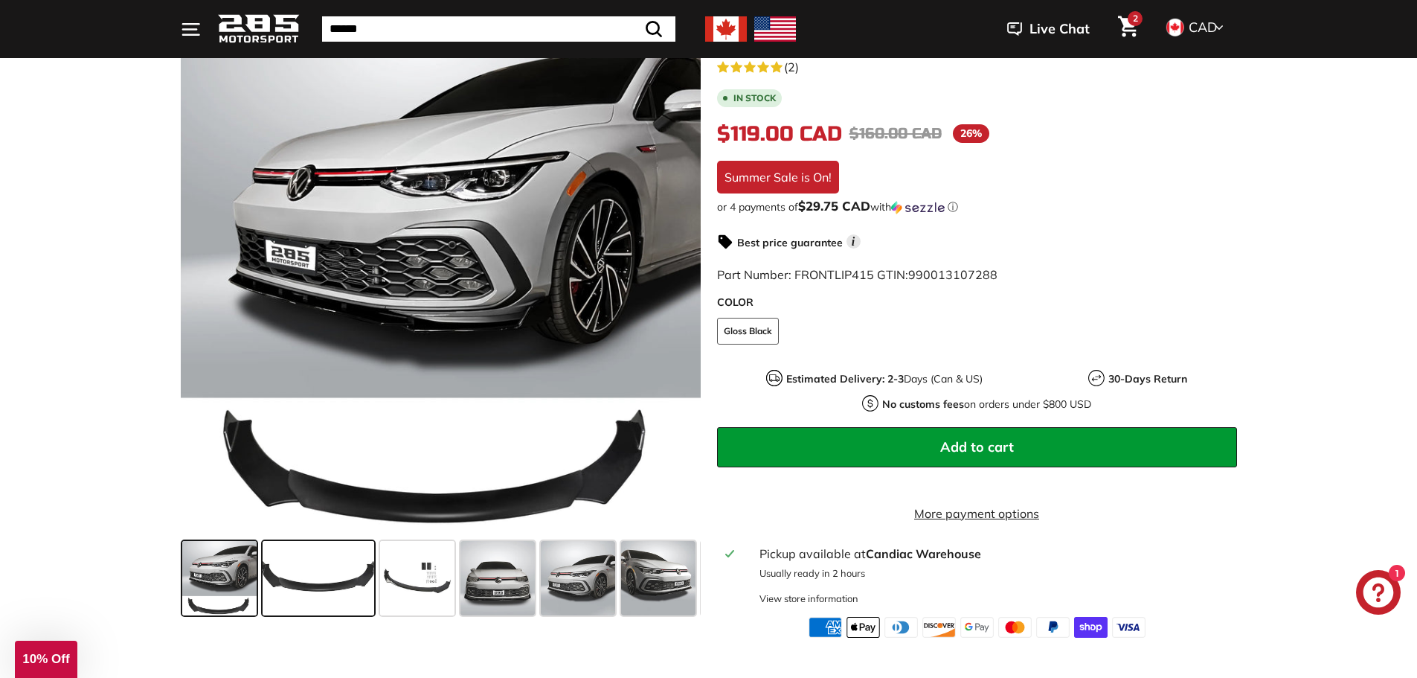
click at [315, 577] on span at bounding box center [319, 578] width 112 height 74
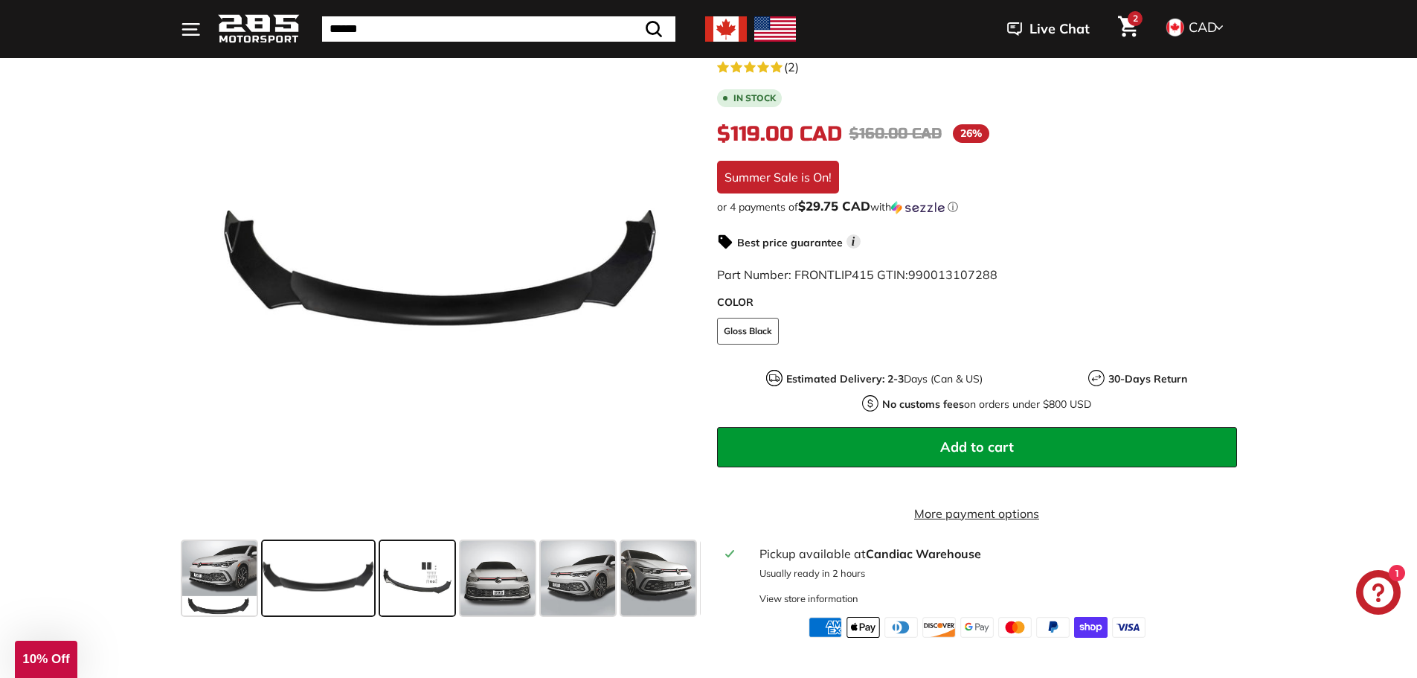
drag, startPoint x: 414, startPoint y: 579, endPoint x: 452, endPoint y: 581, distance: 38.0
click at [415, 579] on span at bounding box center [417, 578] width 74 height 74
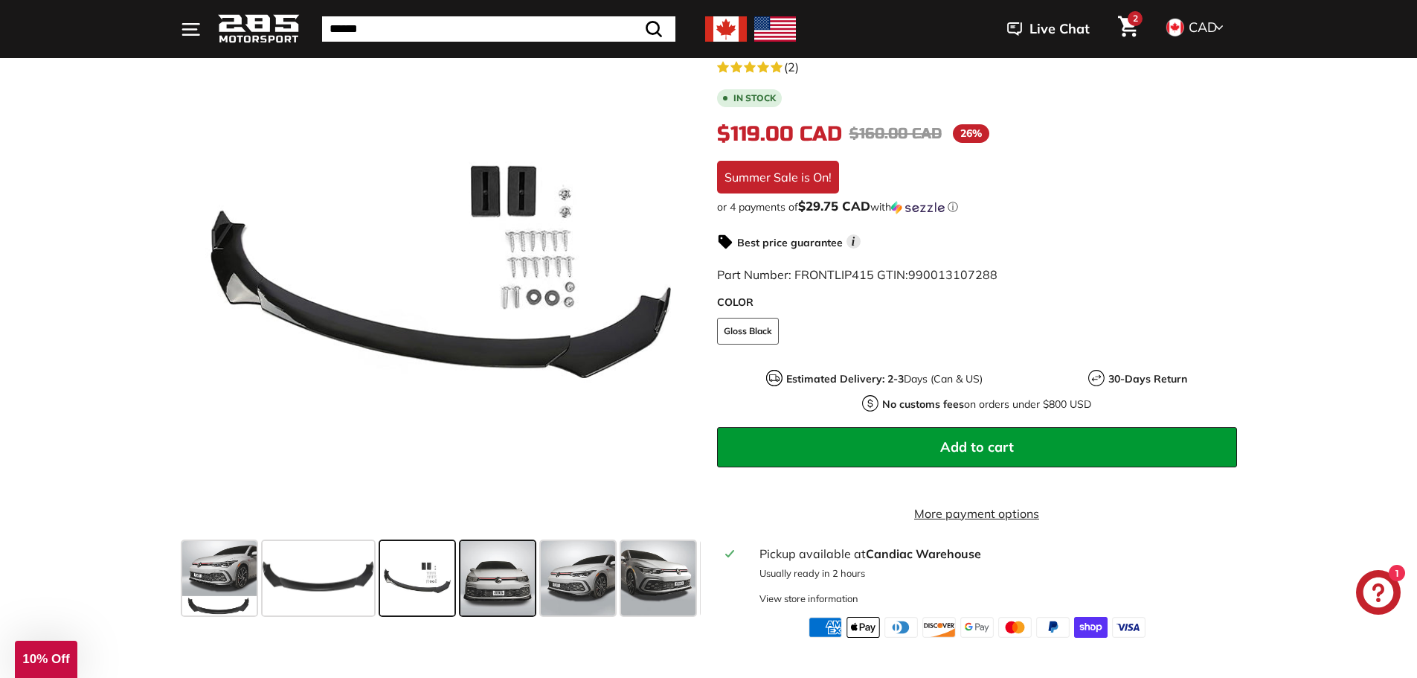
click at [526, 581] on span at bounding box center [498, 578] width 74 height 74
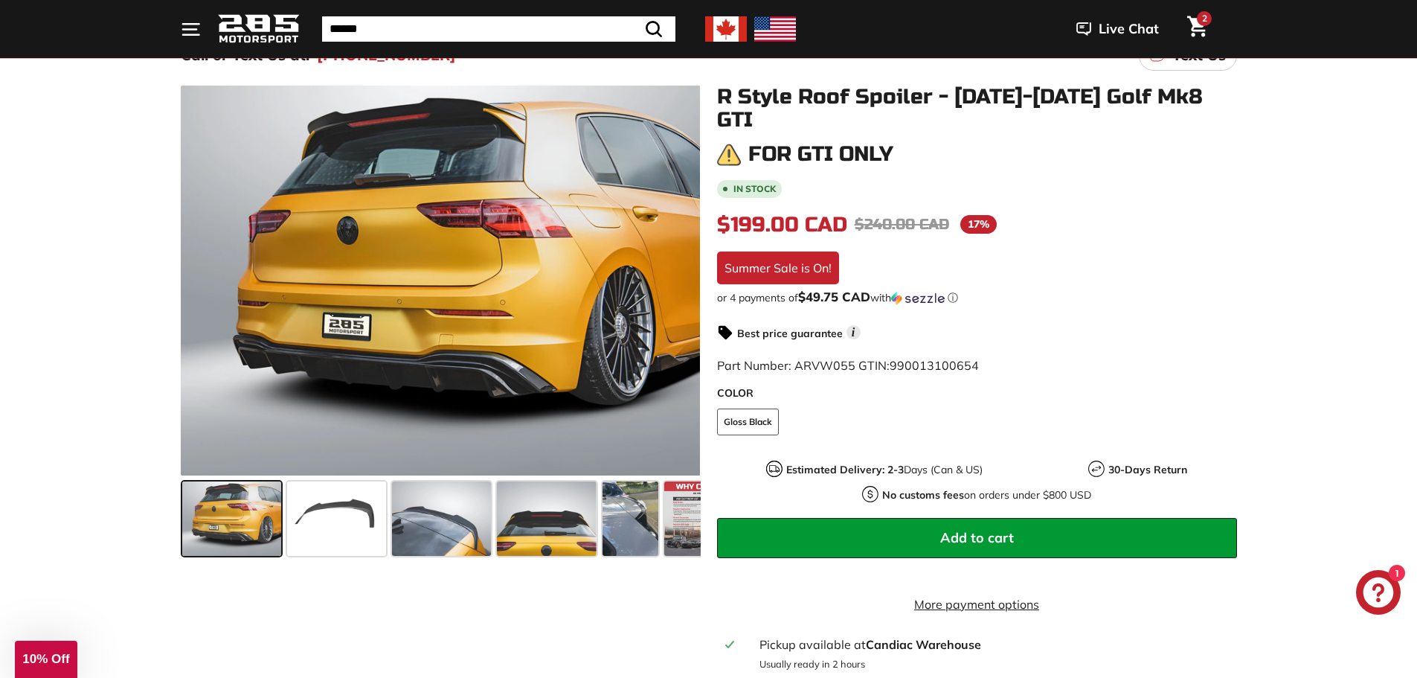
scroll to position [298, 0]
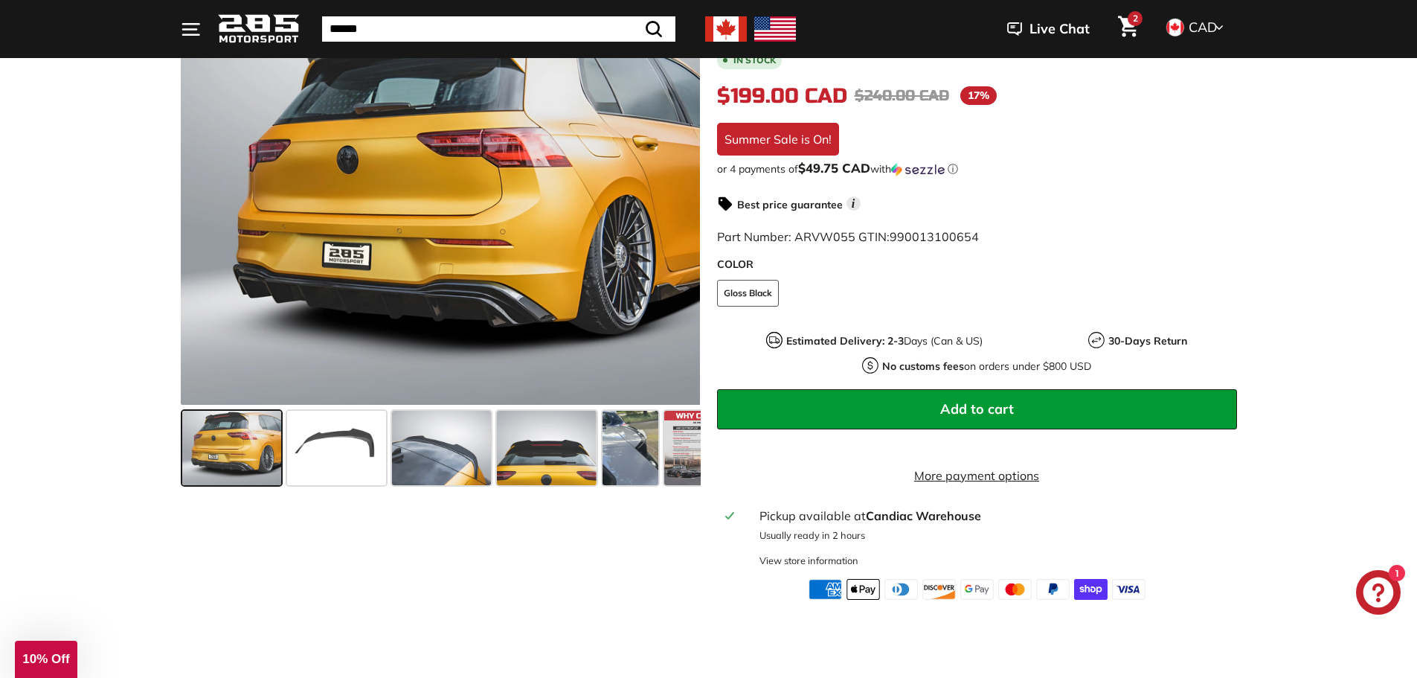
click at [212, 460] on span at bounding box center [231, 448] width 99 height 74
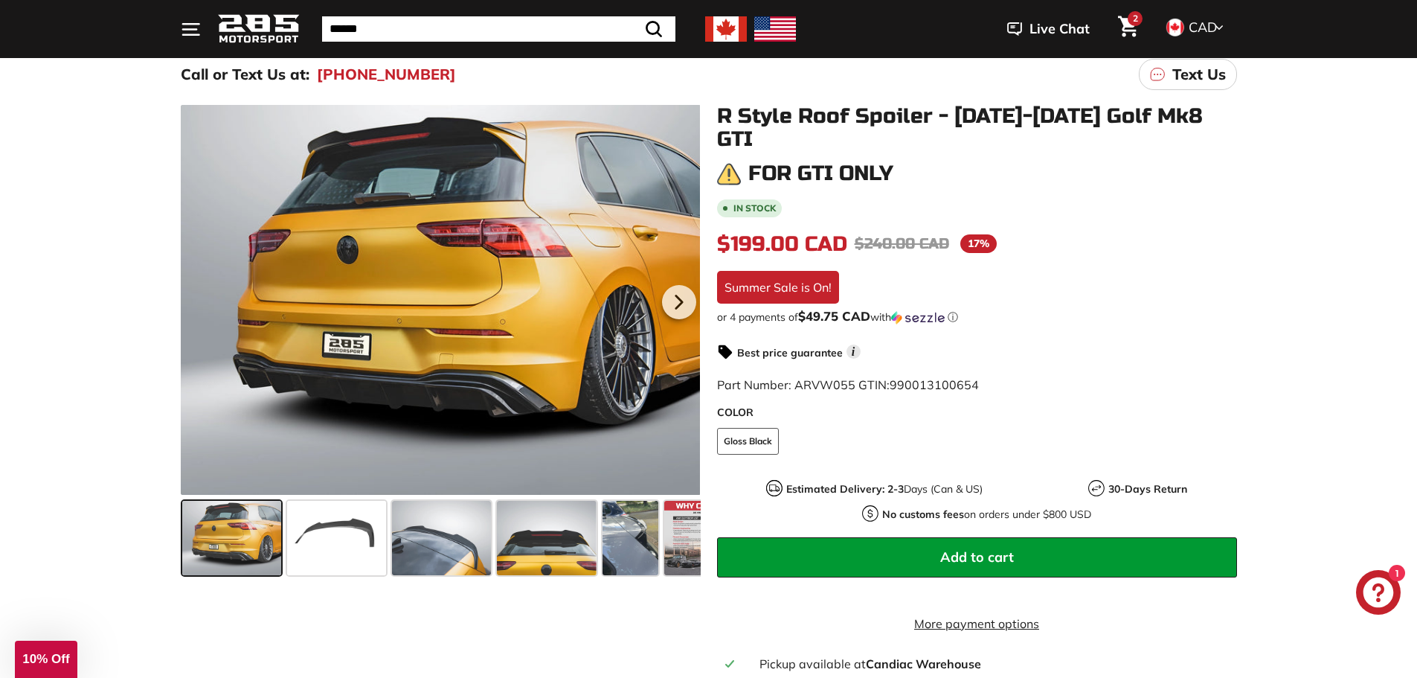
scroll to position [149, 0]
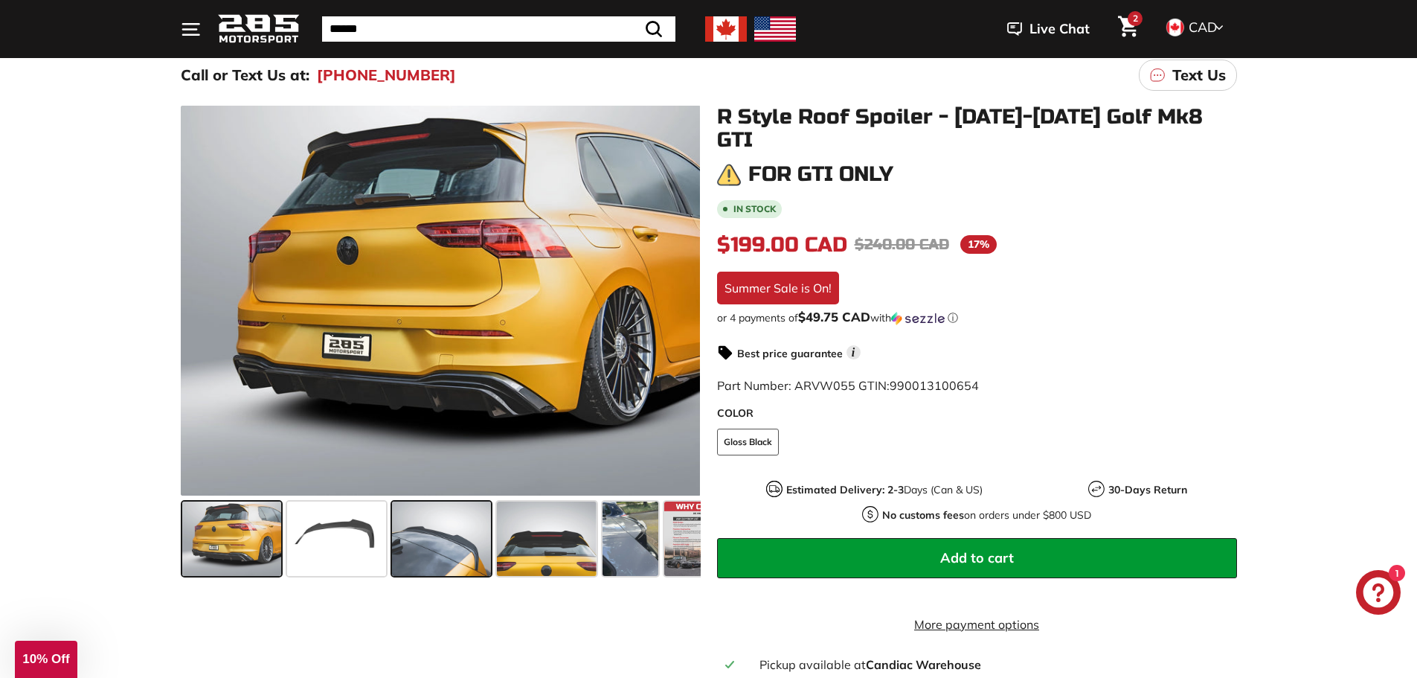
click at [467, 554] on span at bounding box center [441, 538] width 99 height 74
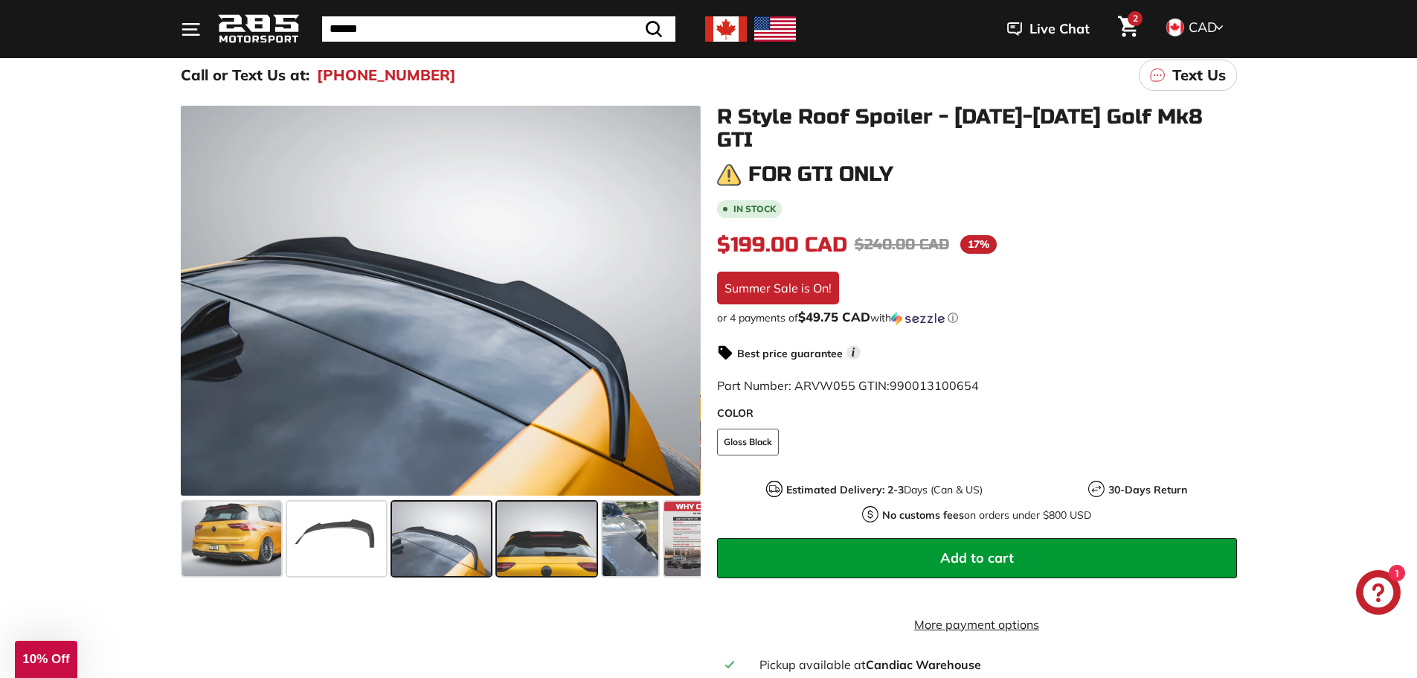
click at [548, 553] on span at bounding box center [546, 538] width 99 height 74
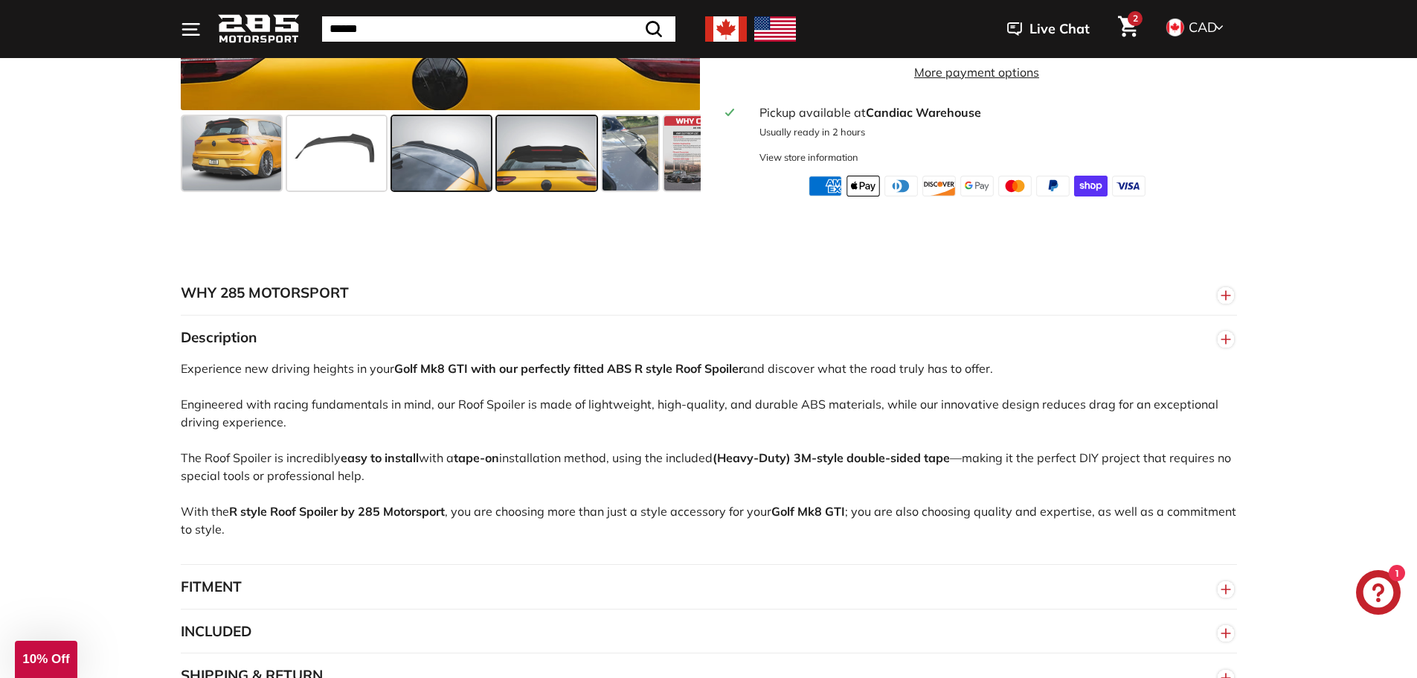
scroll to position [588, 0]
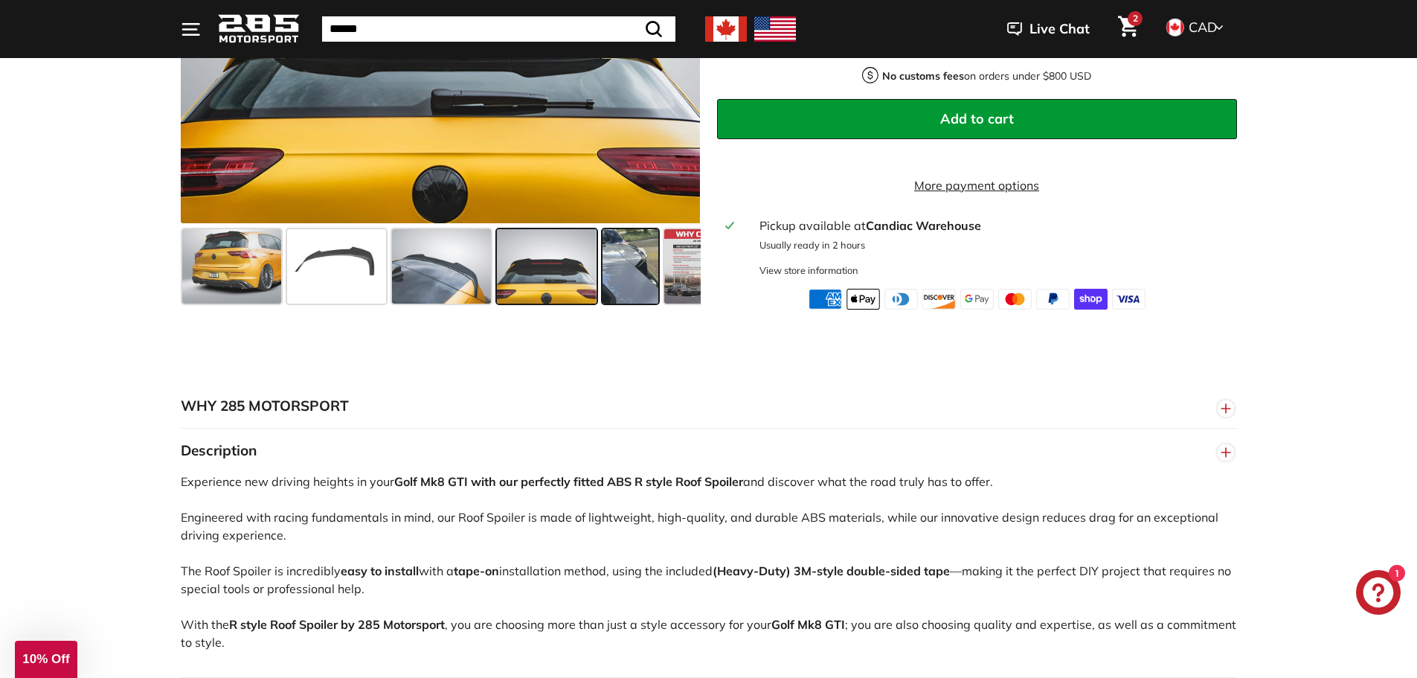
click at [656, 264] on span at bounding box center [631, 266] width 56 height 74
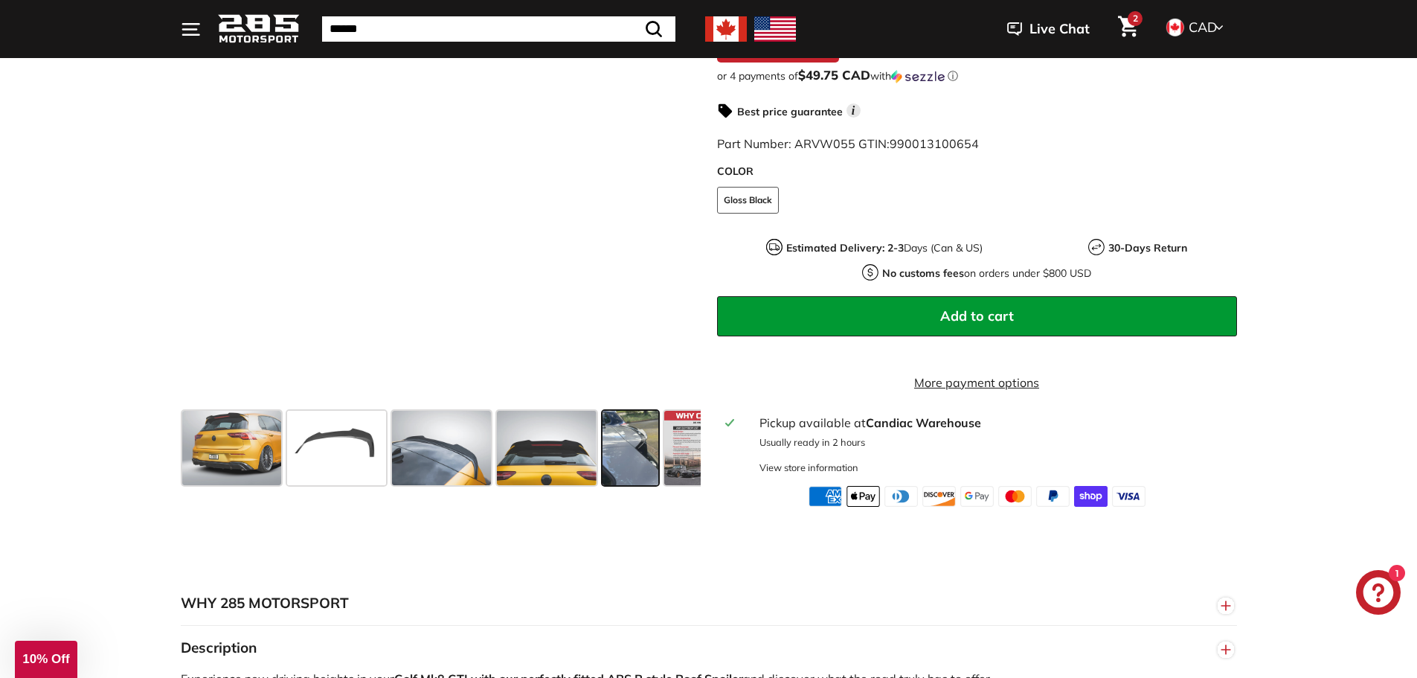
scroll to position [365, 0]
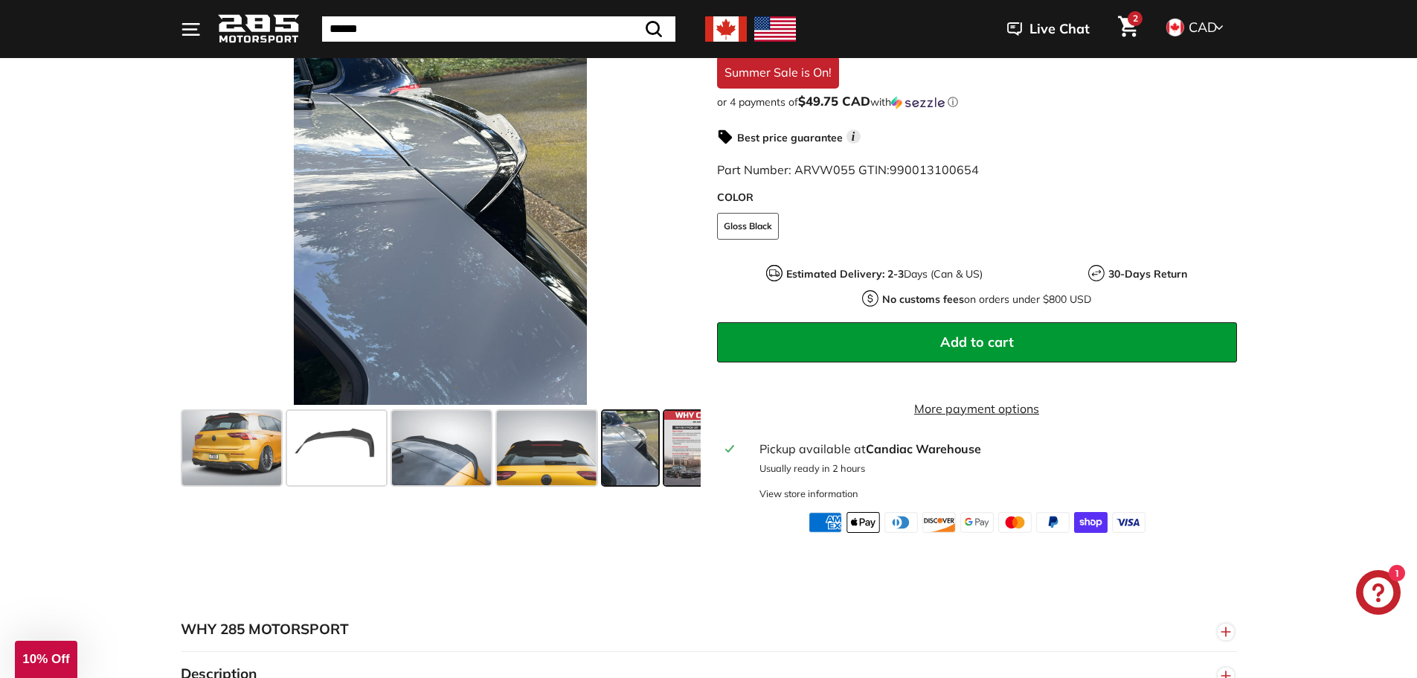
click at [696, 464] on span at bounding box center [701, 448] width 74 height 74
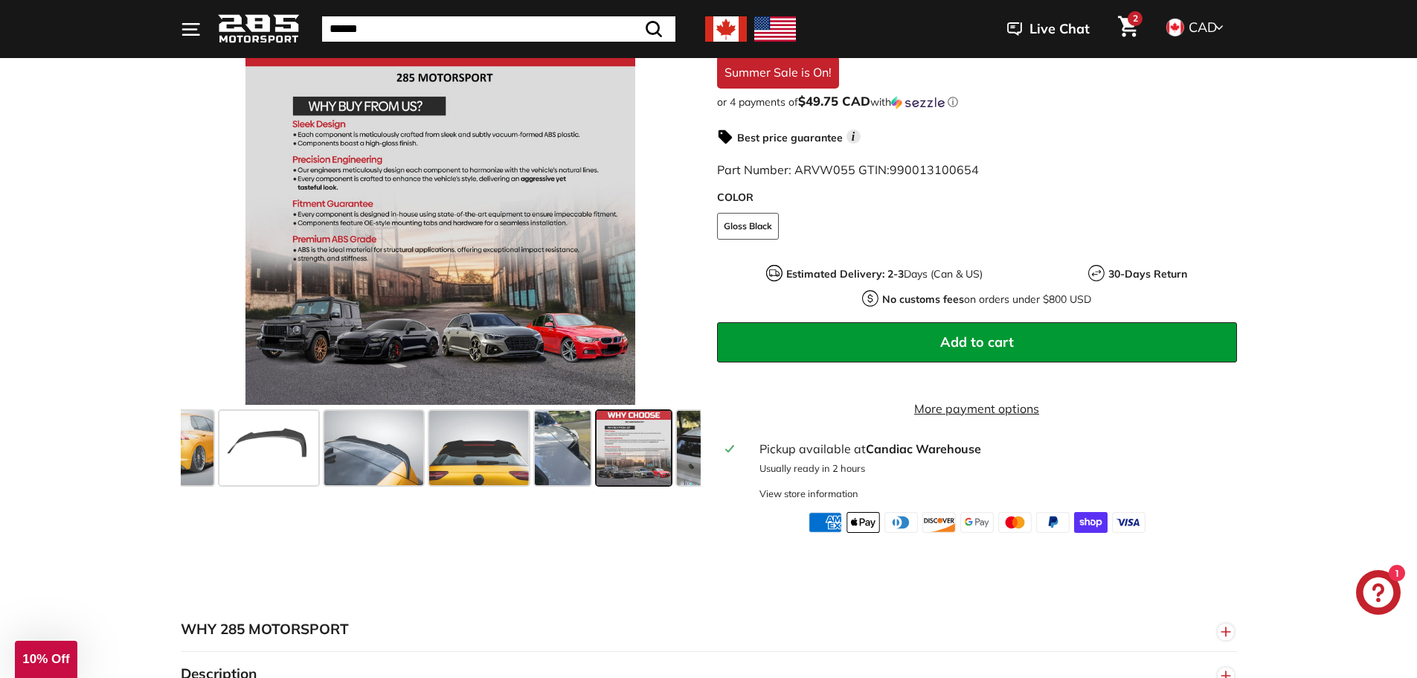
scroll to position [0, 103]
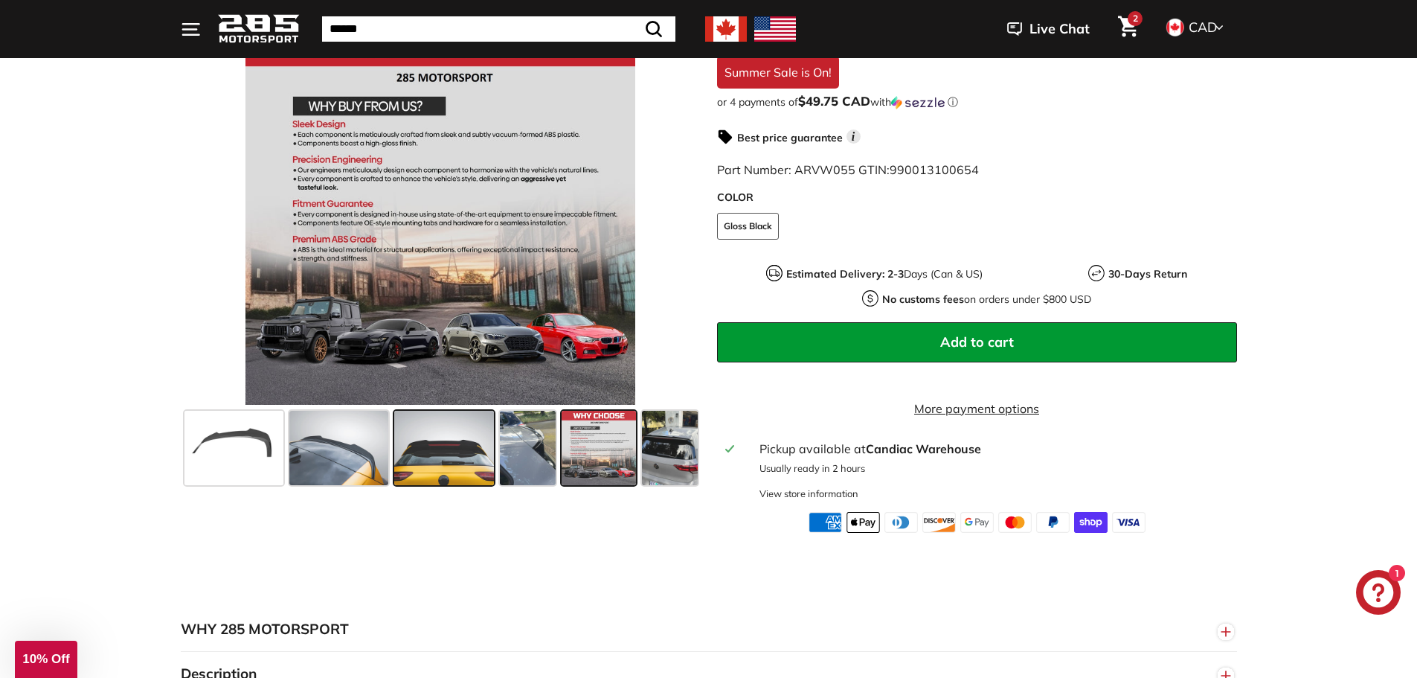
drag, startPoint x: 475, startPoint y: 443, endPoint x: 402, endPoint y: 464, distance: 76.5
click at [475, 443] on span at bounding box center [443, 448] width 99 height 74
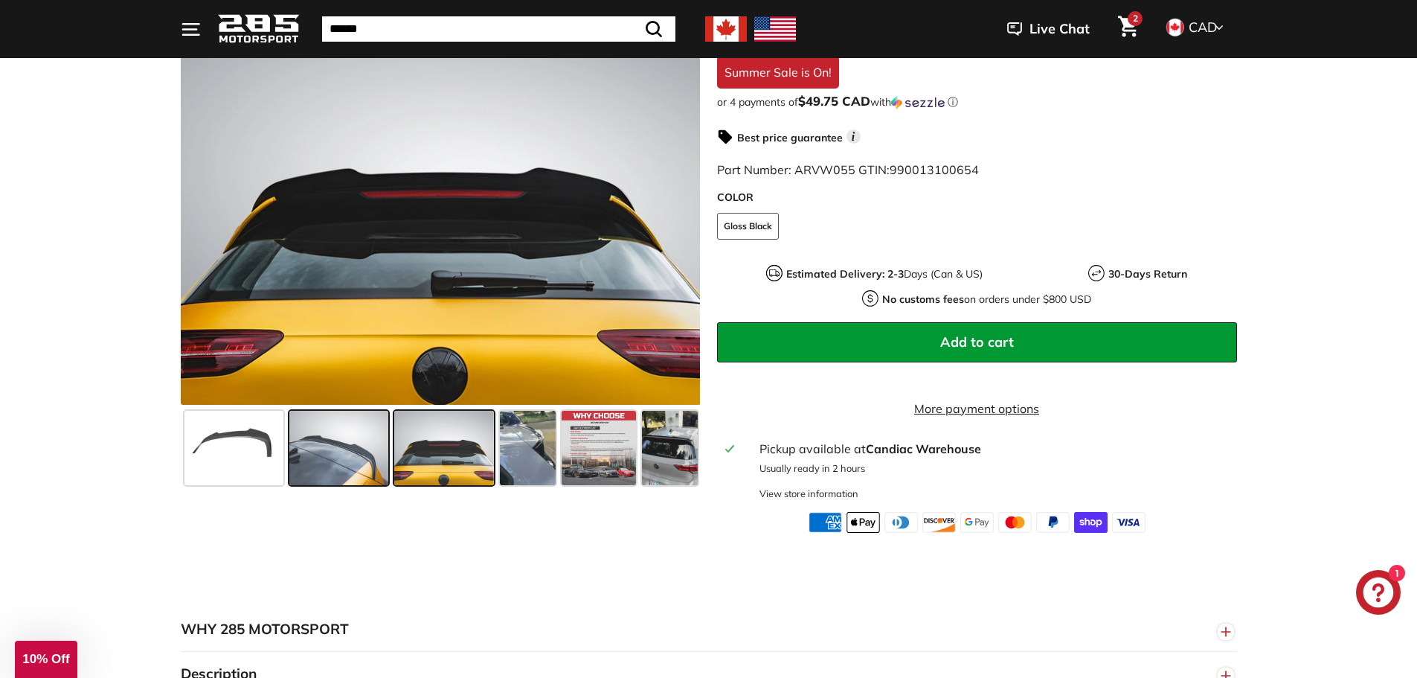
click at [341, 463] on span at bounding box center [338, 448] width 99 height 74
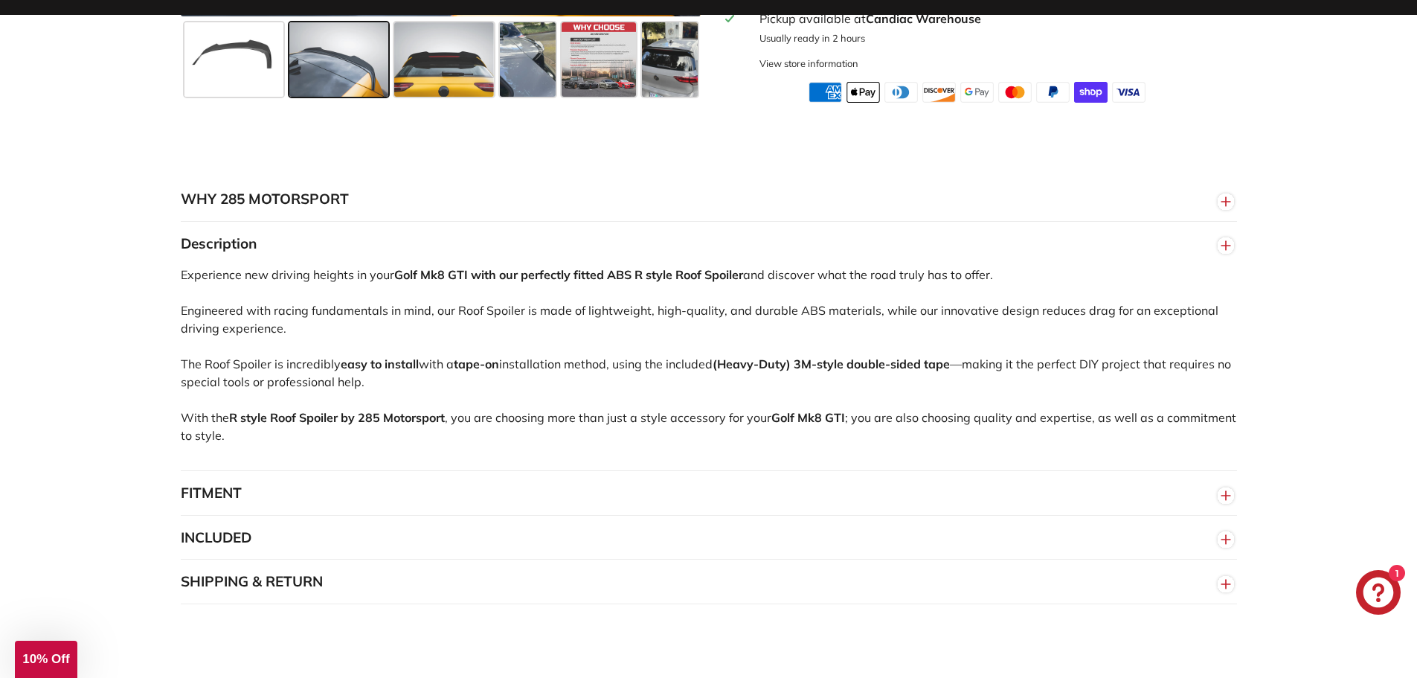
scroll to position [885, 0]
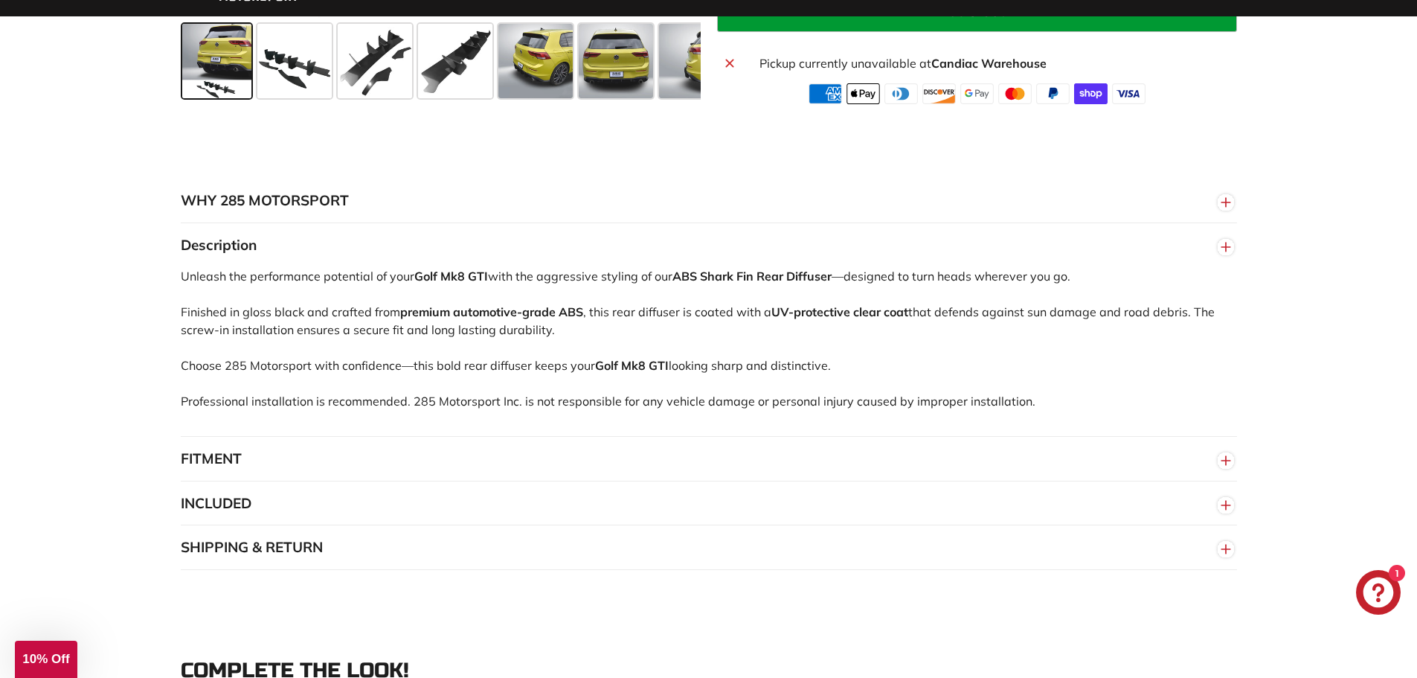
scroll to position [744, 0]
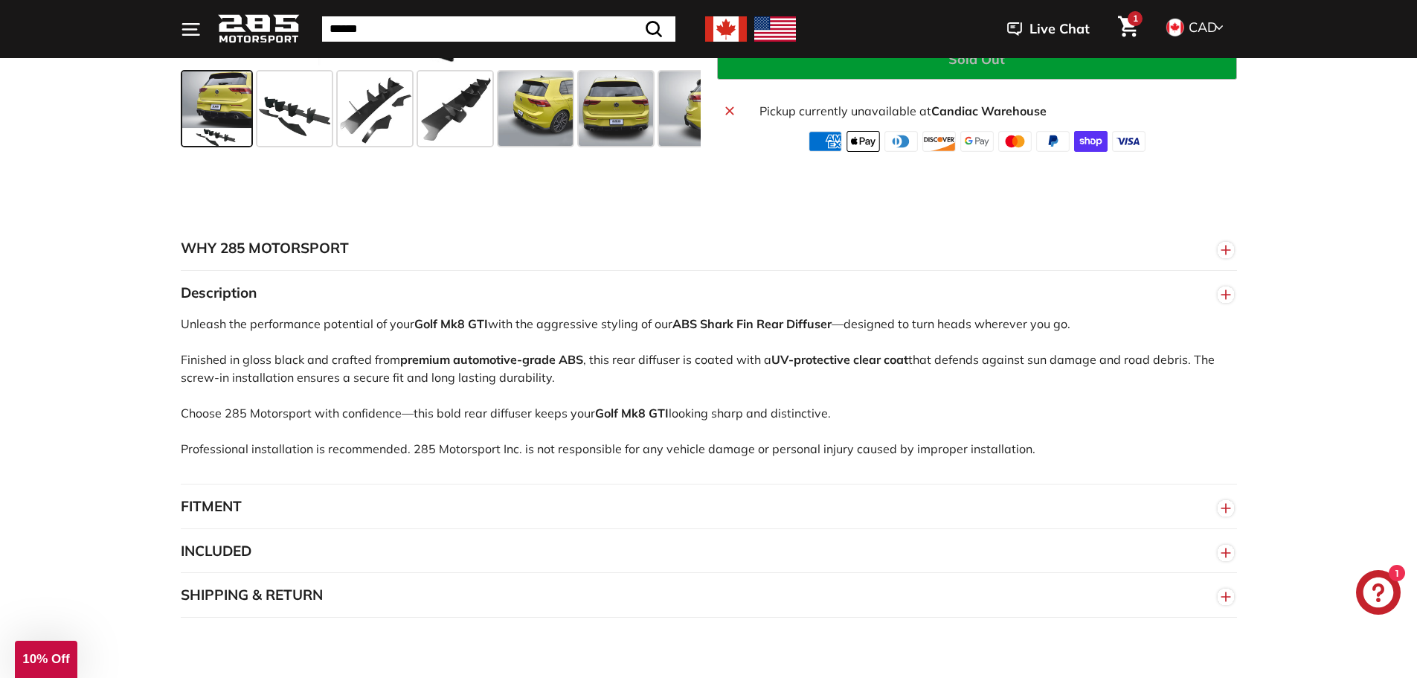
click at [213, 103] on span at bounding box center [217, 108] width 70 height 74
click at [274, 101] on span at bounding box center [294, 108] width 74 height 74
click at [357, 101] on span at bounding box center [375, 108] width 74 height 74
click at [422, 100] on span at bounding box center [455, 108] width 74 height 74
click at [539, 112] on span at bounding box center [535, 108] width 74 height 74
